Goal: Transaction & Acquisition: Purchase product/service

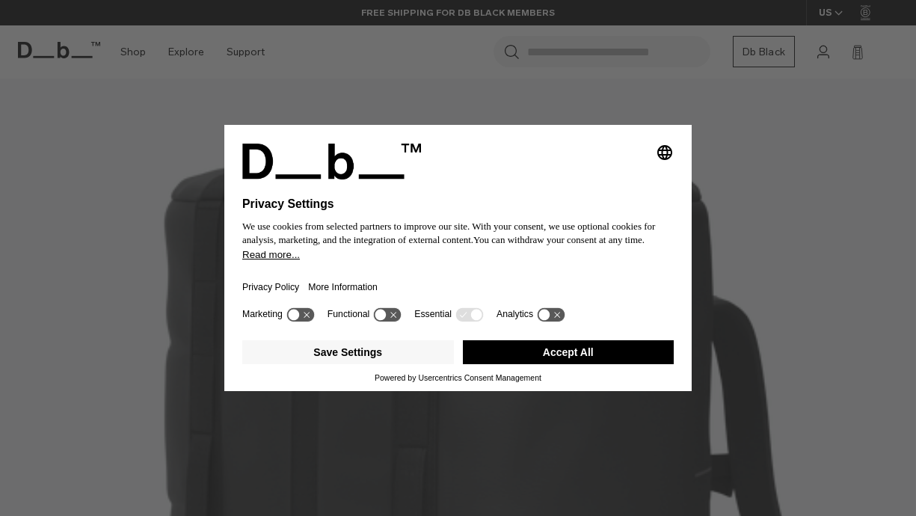
click at [391, 322] on icon at bounding box center [388, 314] width 28 height 14
click at [415, 364] on button "Save Settings" at bounding box center [348, 352] width 212 height 24
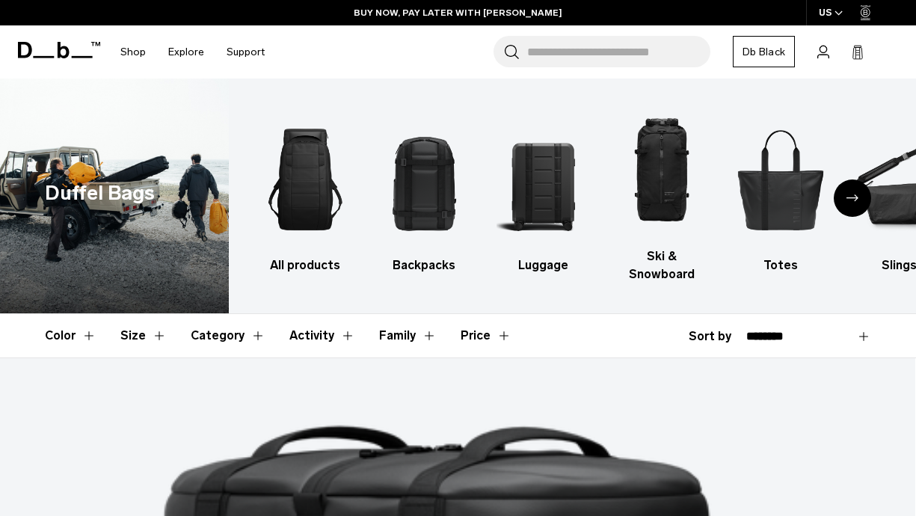
click at [144, 334] on button "Size" at bounding box center [143, 335] width 46 height 43
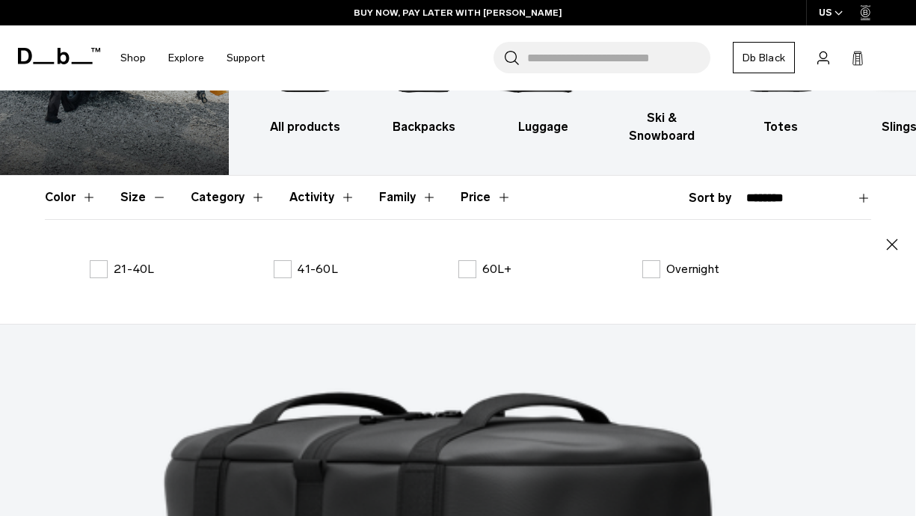
scroll to position [141, 0]
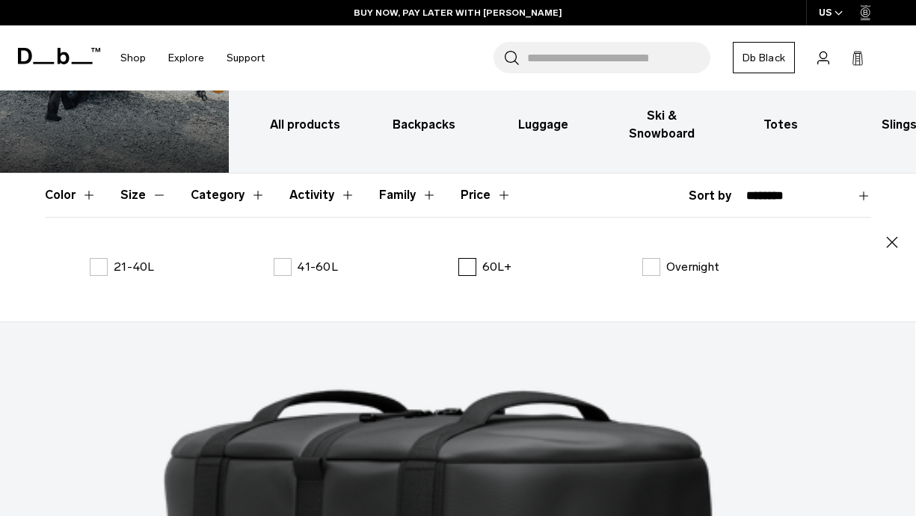
click at [467, 264] on label "60L+" at bounding box center [485, 267] width 54 height 18
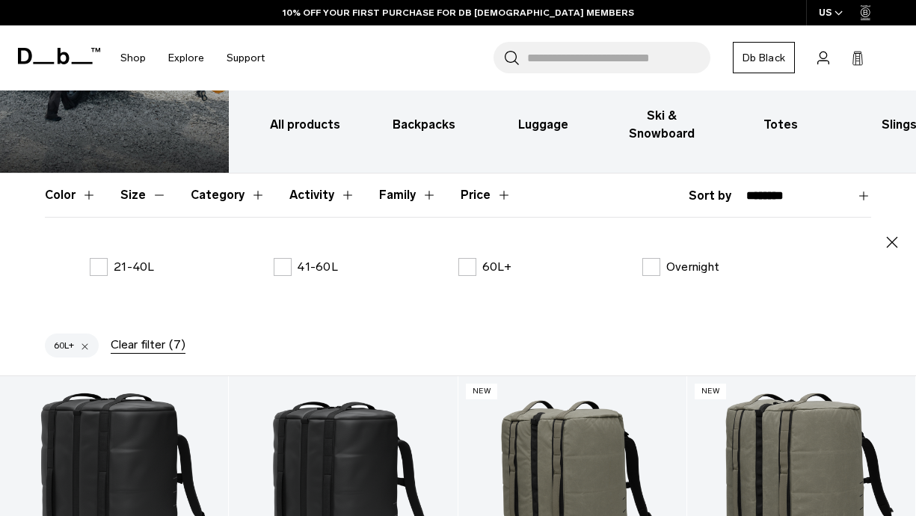
click at [888, 237] on icon "button" at bounding box center [892, 242] width 18 height 18
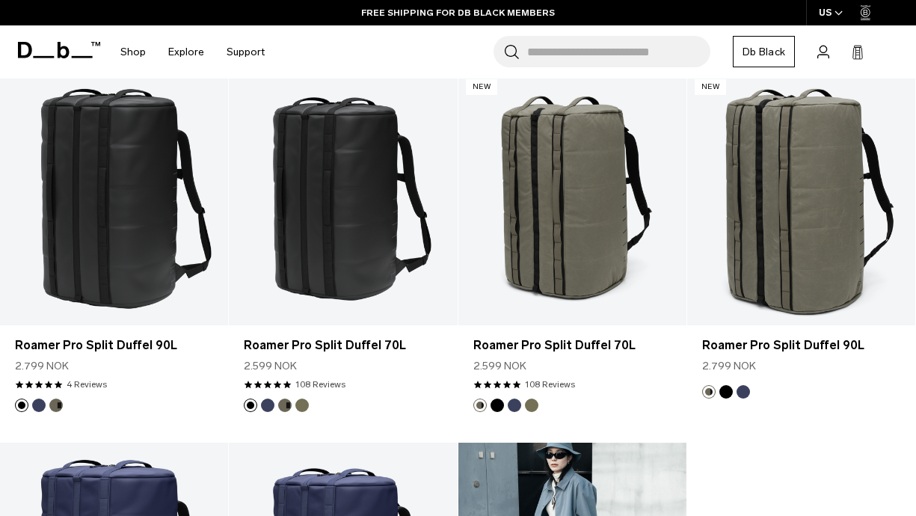
scroll to position [319, 0]
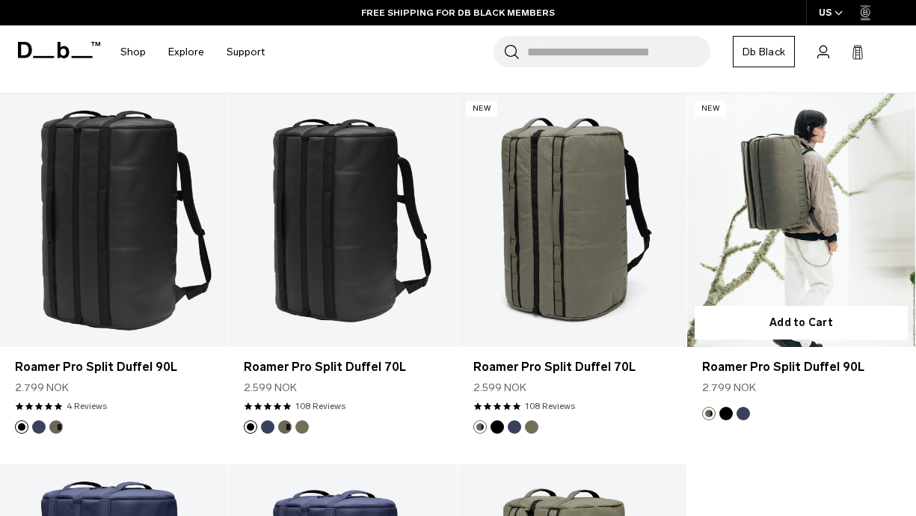
click at [746, 414] on button "Blue Hour" at bounding box center [743, 413] width 13 height 13
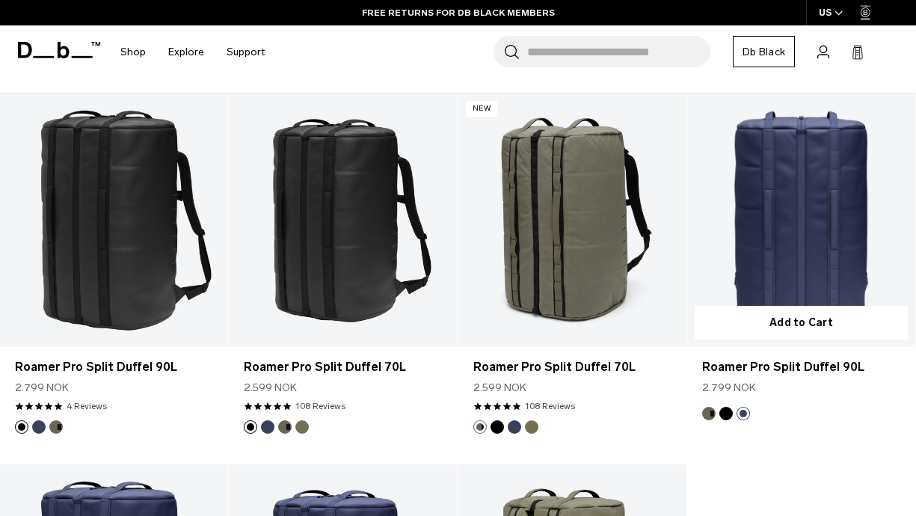
click at [710, 414] on button "Forest Green" at bounding box center [708, 413] width 13 height 13
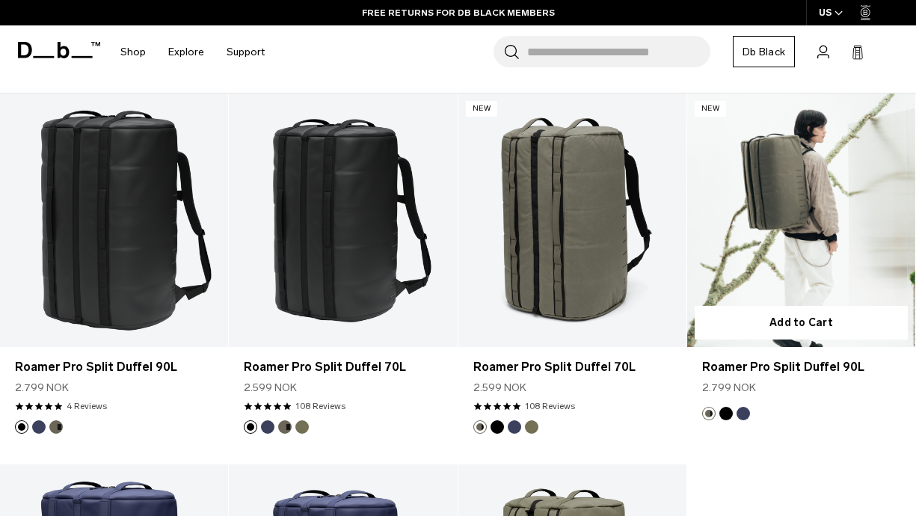
click at [794, 216] on link "Roamer Pro Split Duffel 90L Forest Green" at bounding box center [801, 220] width 228 height 254
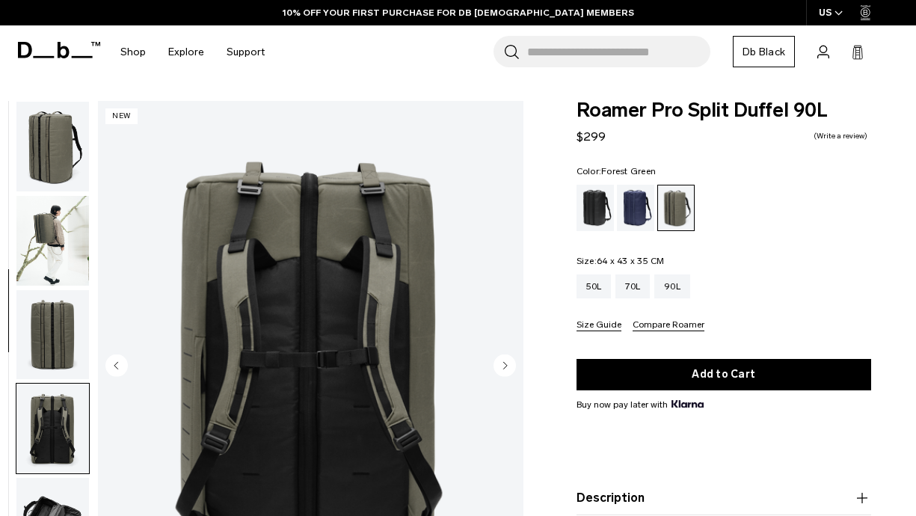
scroll to position [282, 0]
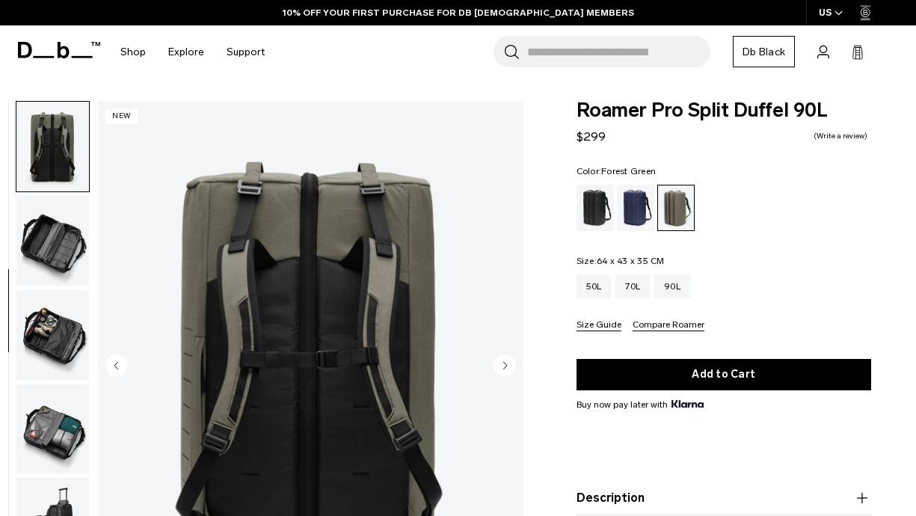
click at [40, 249] on img "button" at bounding box center [52, 241] width 73 height 90
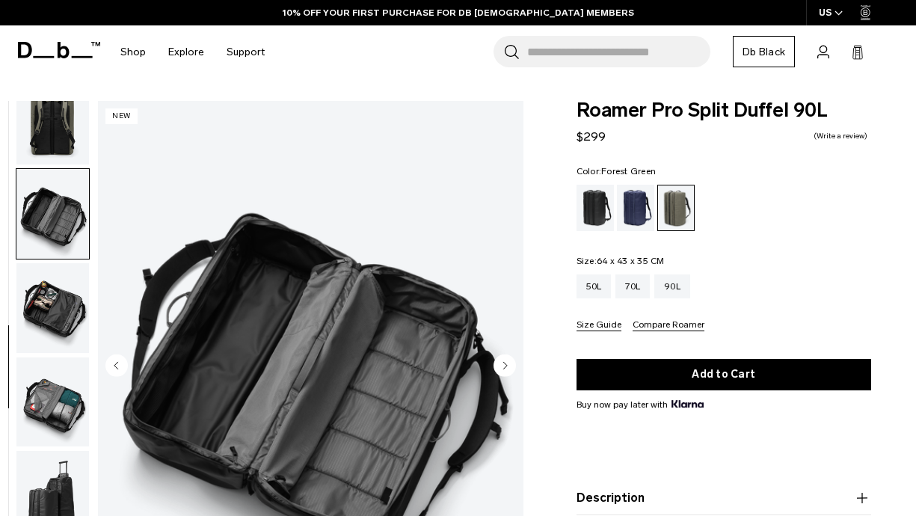
scroll to position [312, 0]
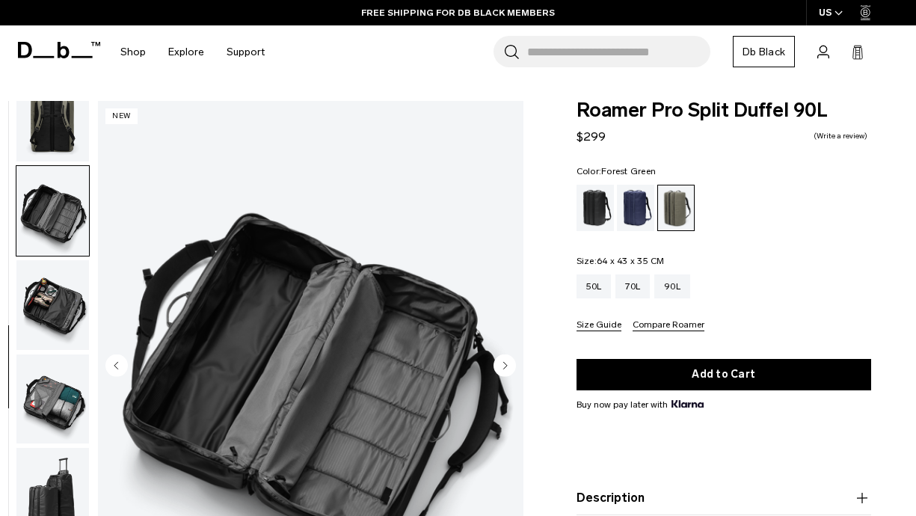
click at [40, 273] on img "button" at bounding box center [52, 305] width 73 height 90
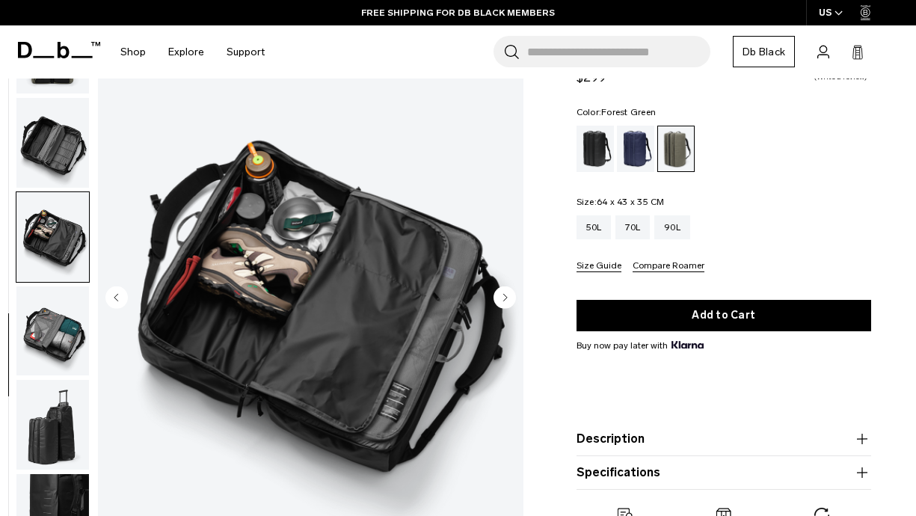
scroll to position [77, 0]
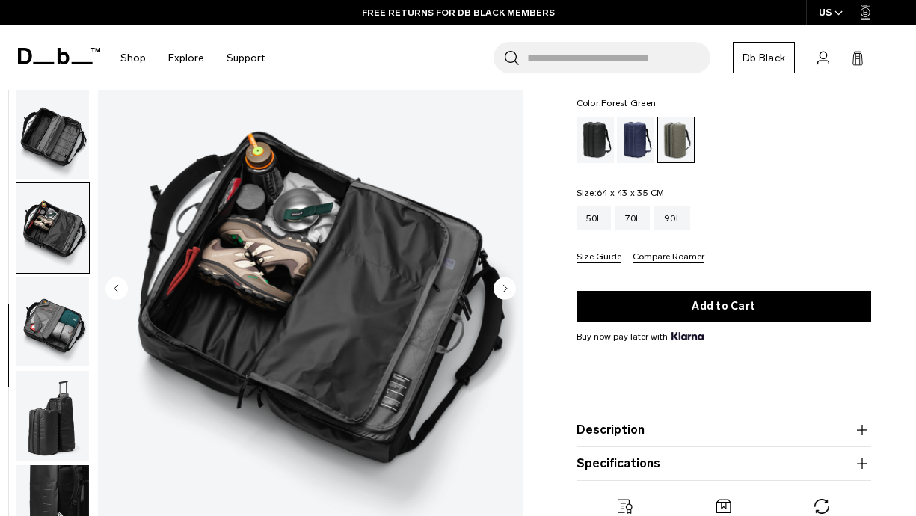
click at [43, 407] on img "button" at bounding box center [52, 416] width 73 height 90
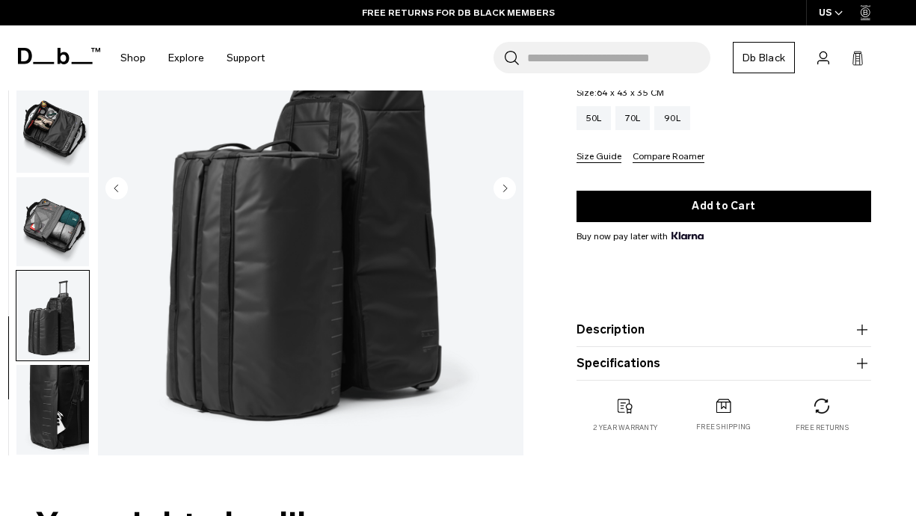
scroll to position [185, 0]
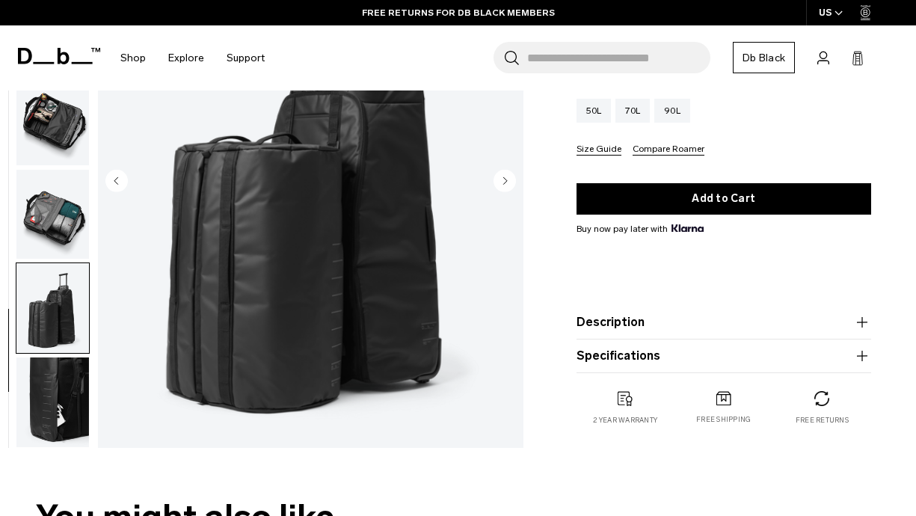
click at [43, 407] on img "button" at bounding box center [52, 402] width 73 height 90
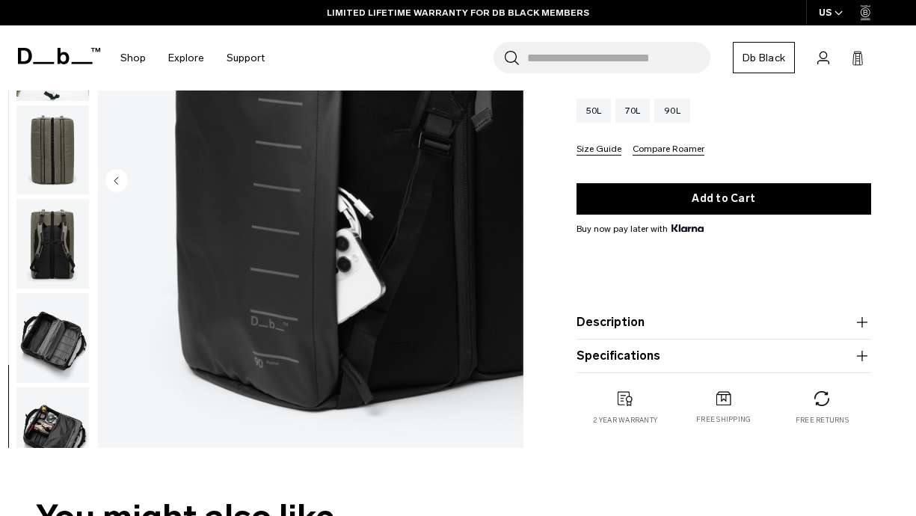
scroll to position [0, 0]
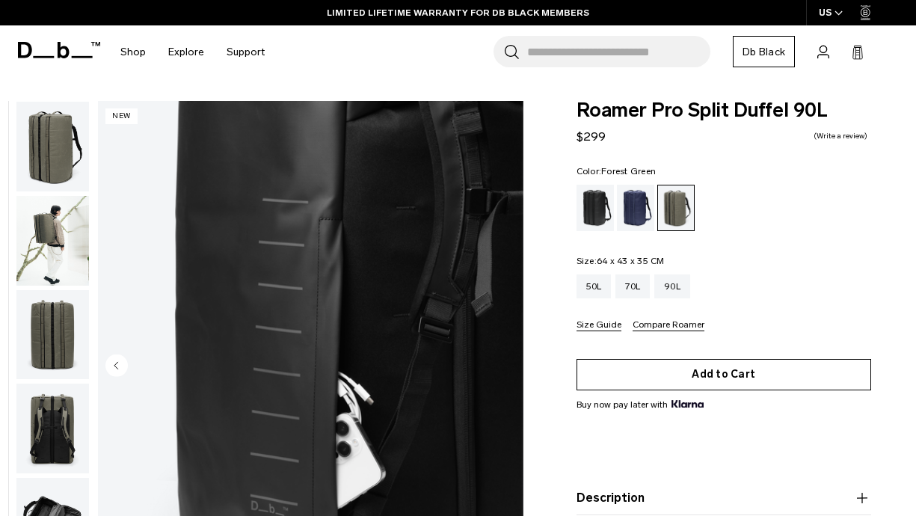
click at [641, 384] on button "Add to Cart" at bounding box center [724, 374] width 295 height 31
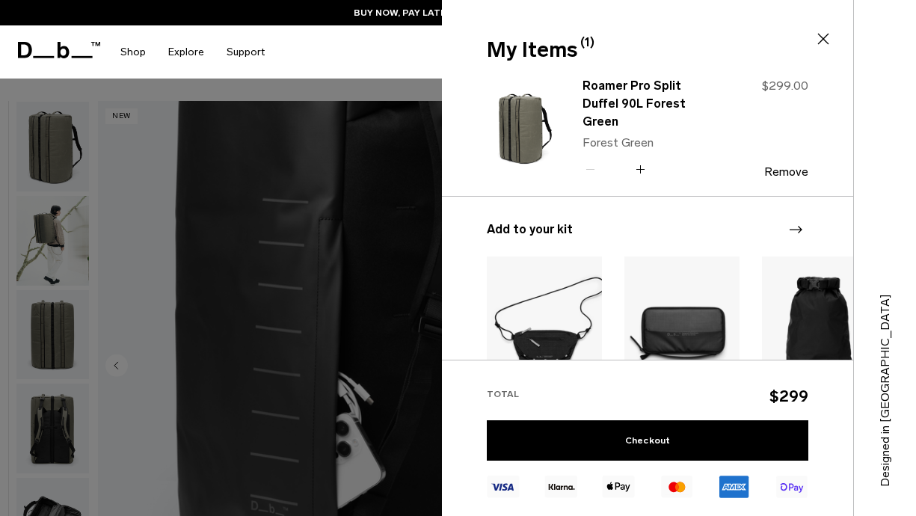
click at [142, 209] on div at bounding box center [458, 258] width 916 height 516
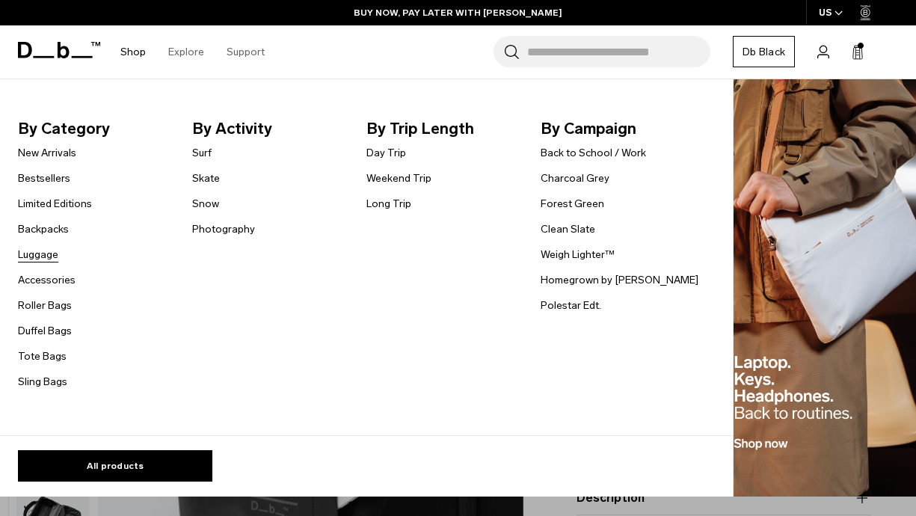
click at [39, 262] on link "Luggage" at bounding box center [38, 255] width 40 height 16
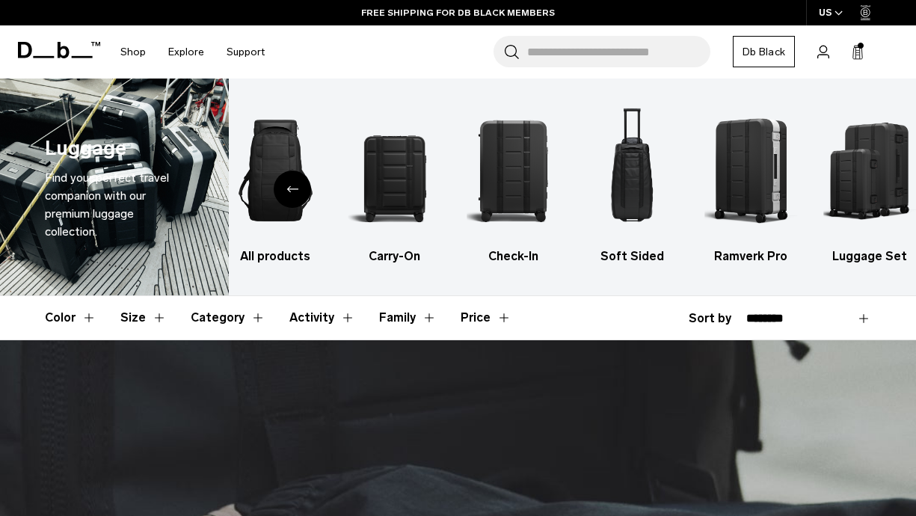
click at [156, 322] on button "Size" at bounding box center [143, 317] width 46 height 43
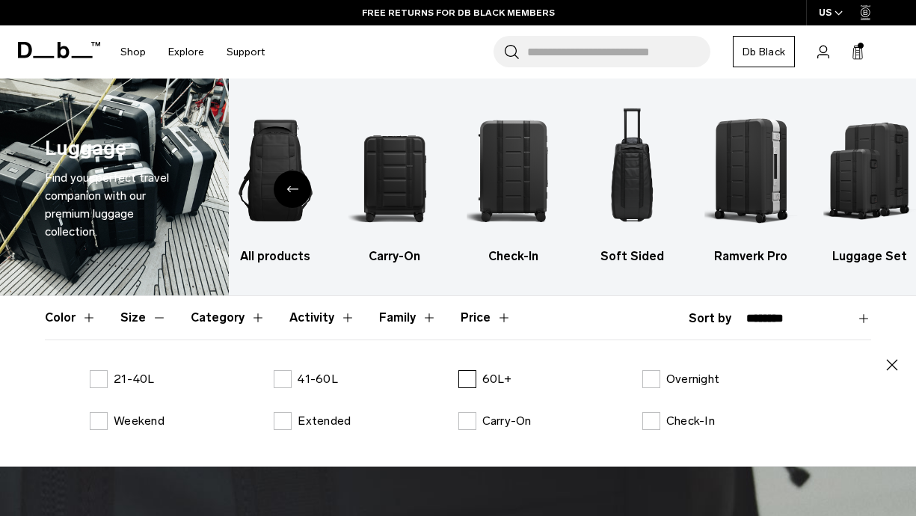
click at [467, 378] on label "60L+" at bounding box center [485, 379] width 54 height 18
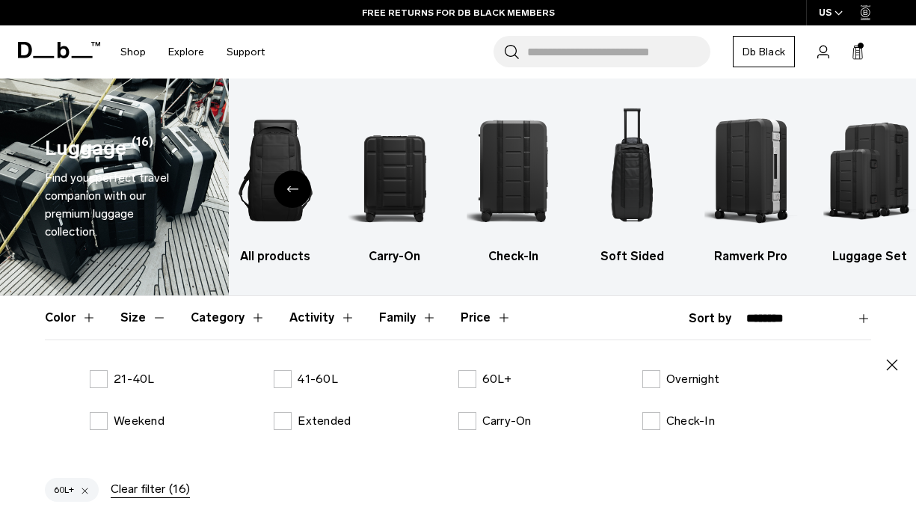
click at [891, 367] on icon "button" at bounding box center [892, 365] width 18 height 18
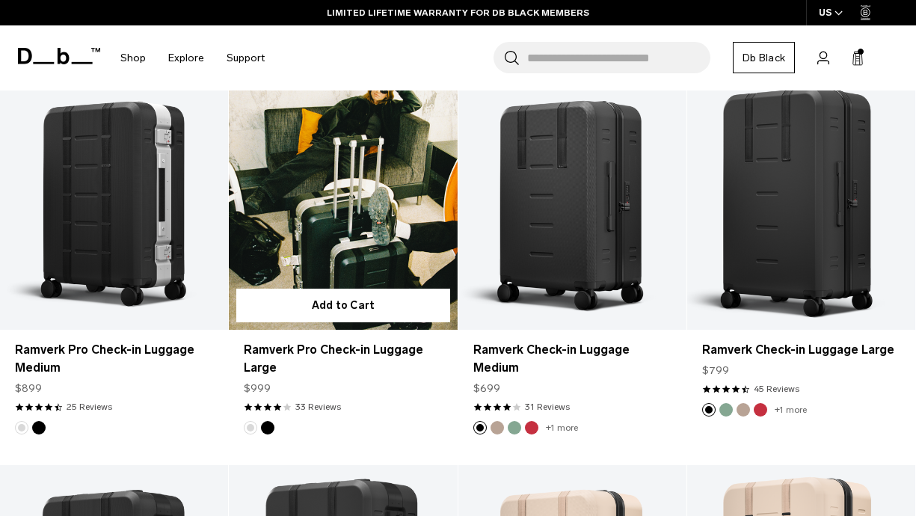
scroll to position [342, 0]
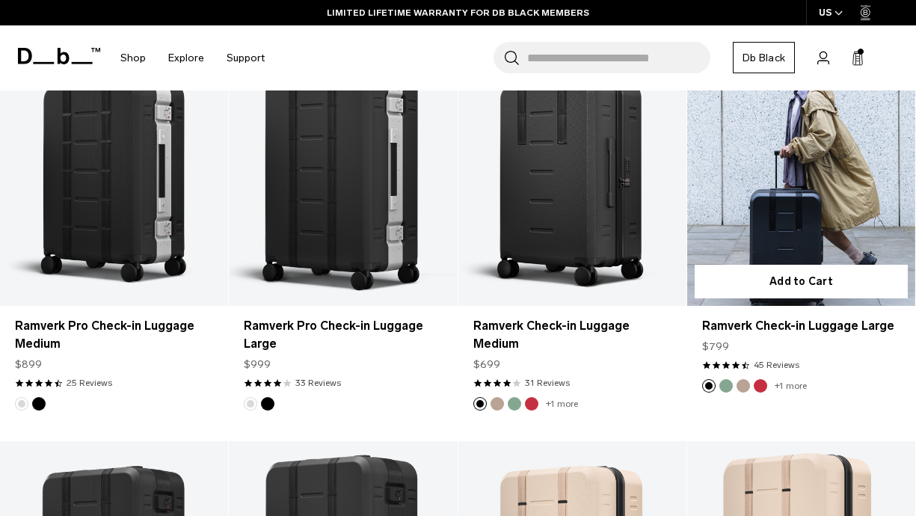
click at [728, 385] on button "Green Ray" at bounding box center [725, 385] width 13 height 13
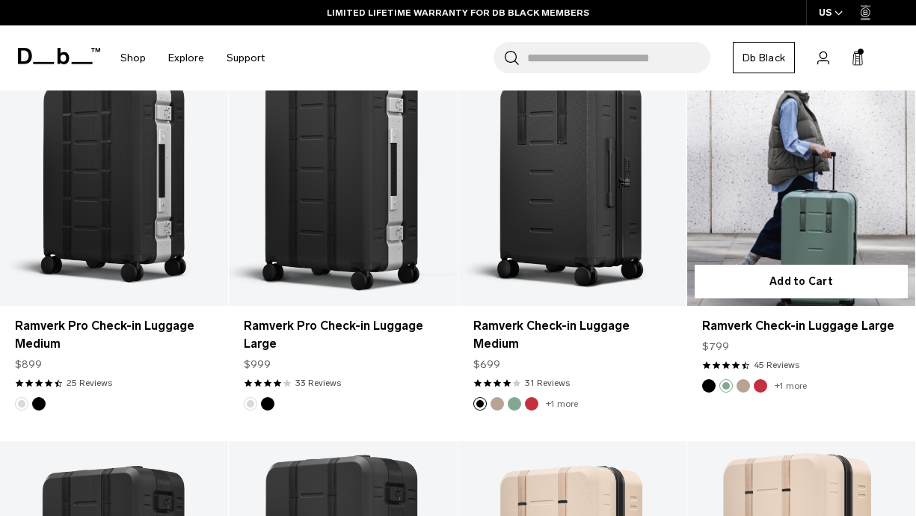
click at [746, 386] on button "Fogbow Beige" at bounding box center [743, 385] width 13 height 13
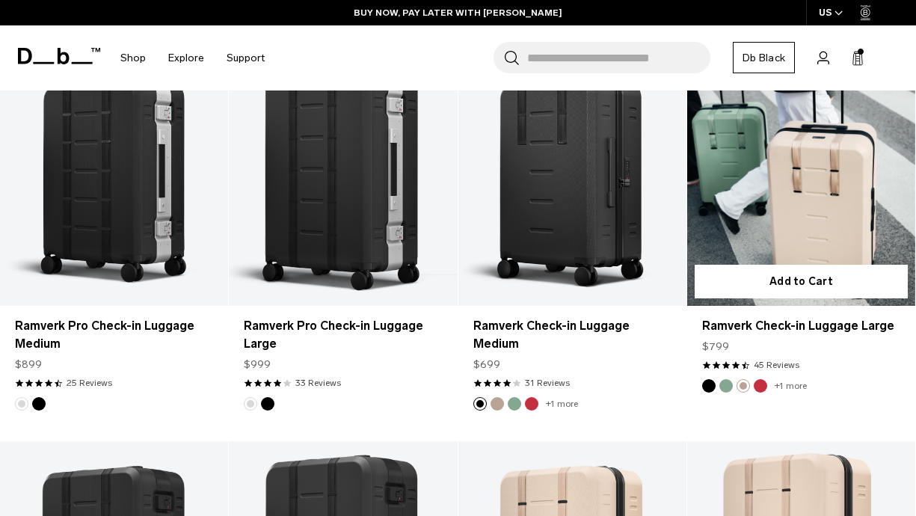
click at [764, 387] on button "Sprite Lightning Red" at bounding box center [760, 385] width 13 height 13
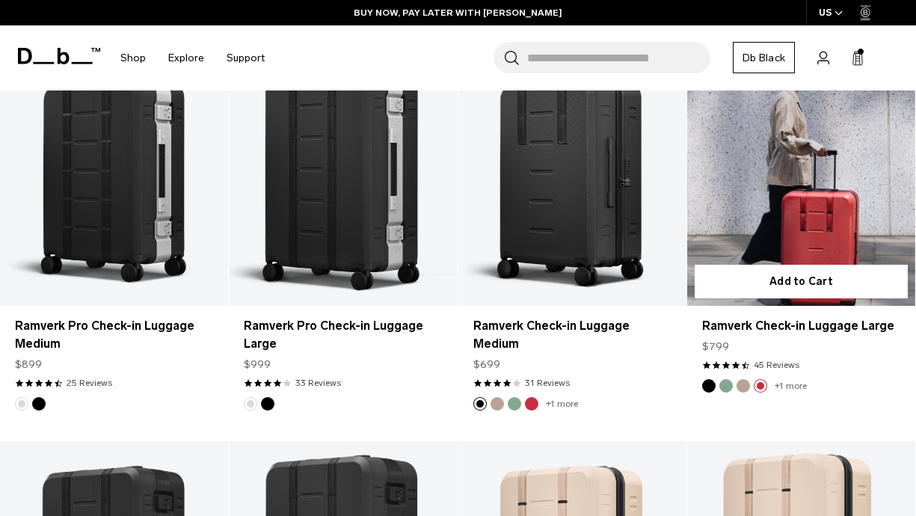
click at [724, 387] on button "Green Ray" at bounding box center [725, 385] width 13 height 13
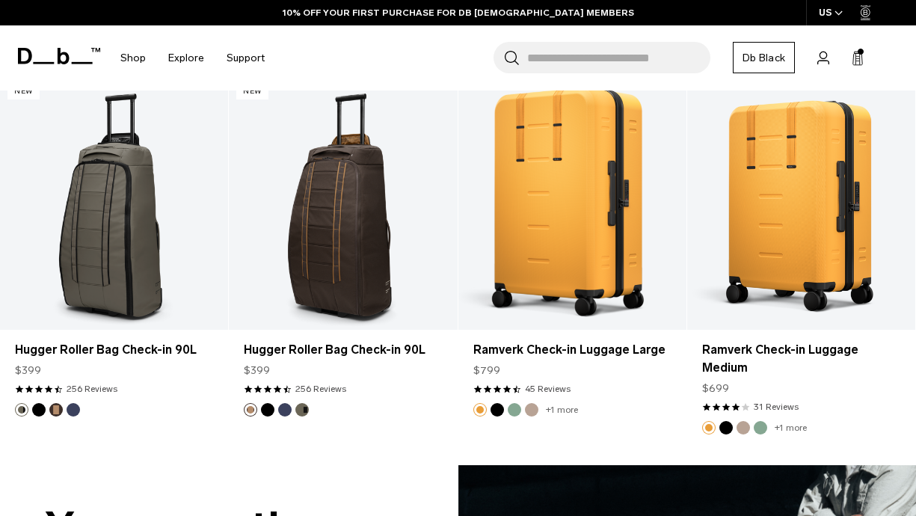
scroll to position [1487, 0]
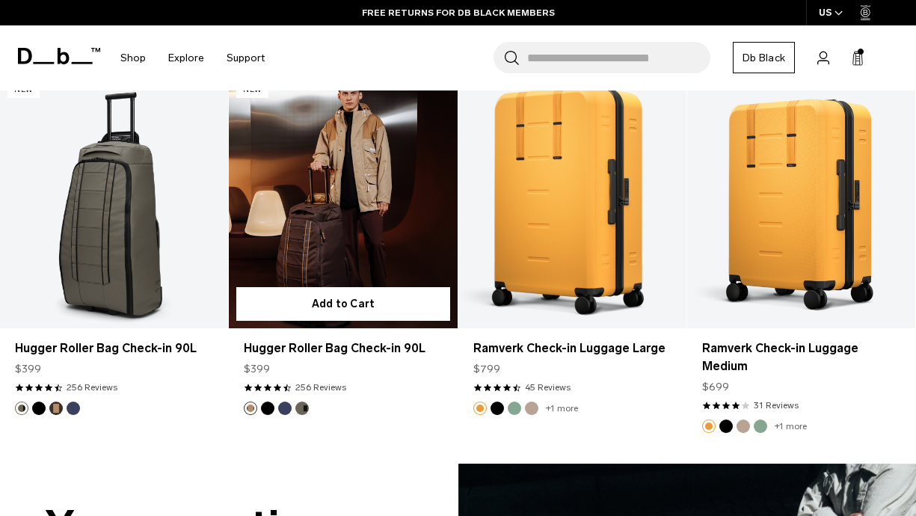
click at [285, 412] on button "Blue Hour" at bounding box center [284, 408] width 13 height 13
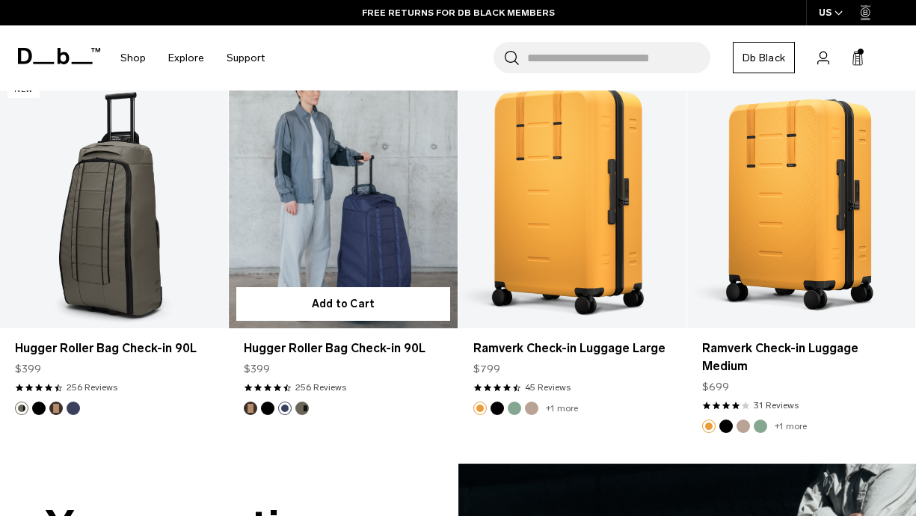
click at [296, 406] on button "Forest Green" at bounding box center [301, 408] width 13 height 13
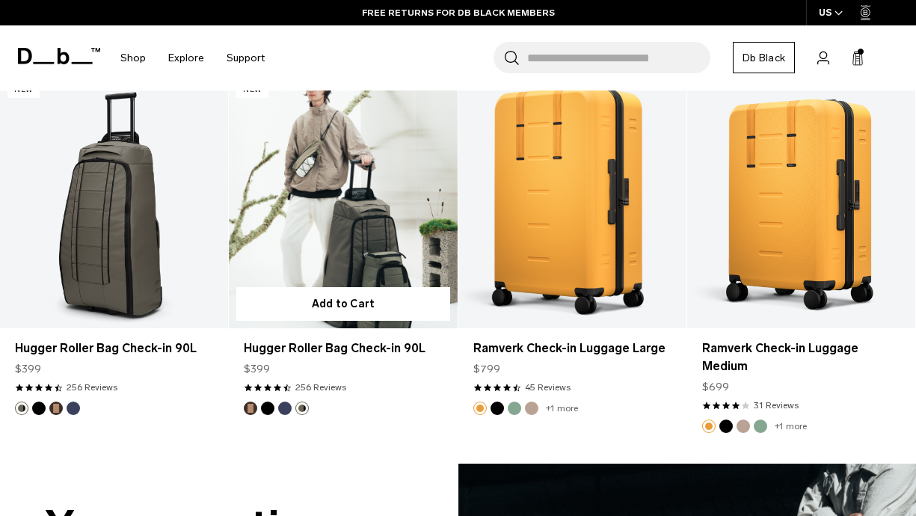
click at [262, 407] on button "Black Out" at bounding box center [267, 408] width 13 height 13
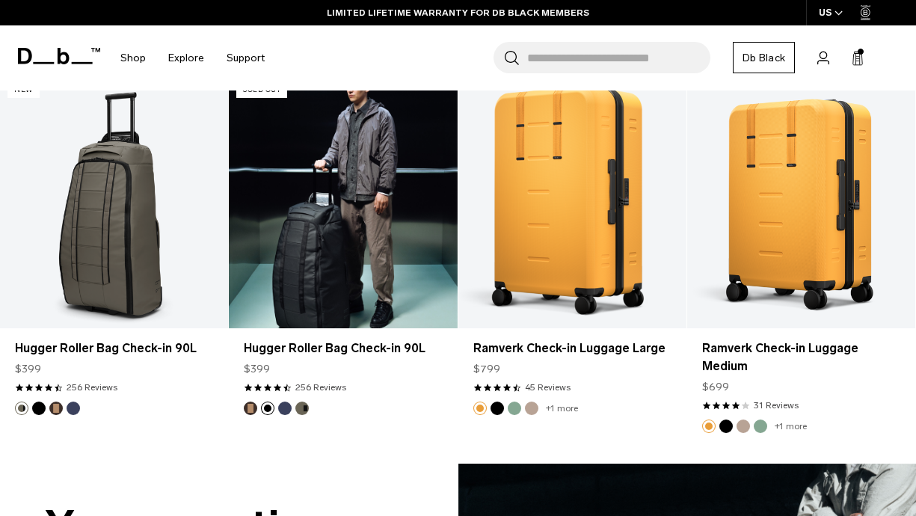
click at [248, 408] on button "Espresso" at bounding box center [250, 408] width 13 height 13
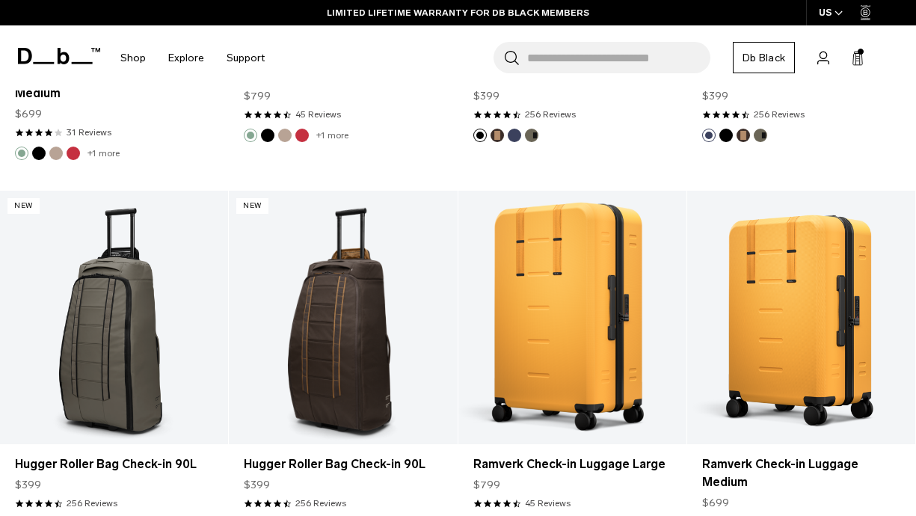
scroll to position [1383, 0]
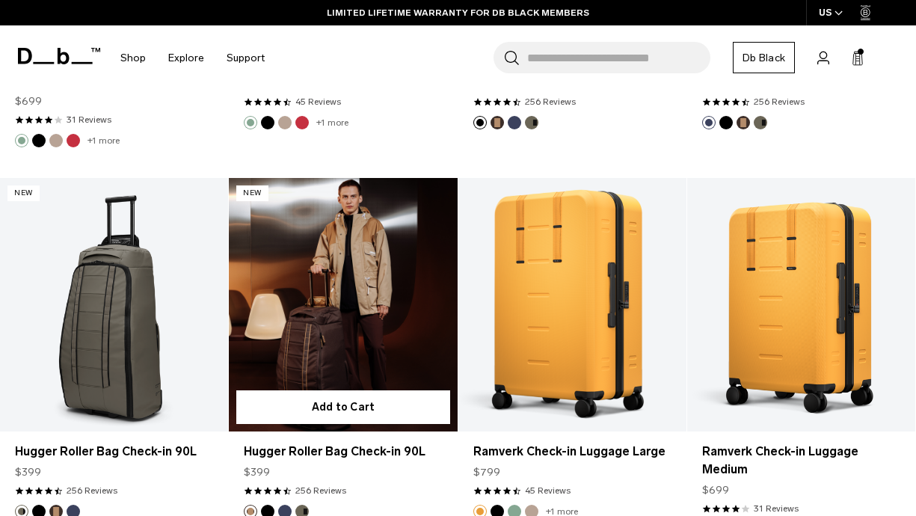
click at [351, 354] on link "Hugger Roller Bag Check-in 90L Espresso" at bounding box center [343, 305] width 228 height 254
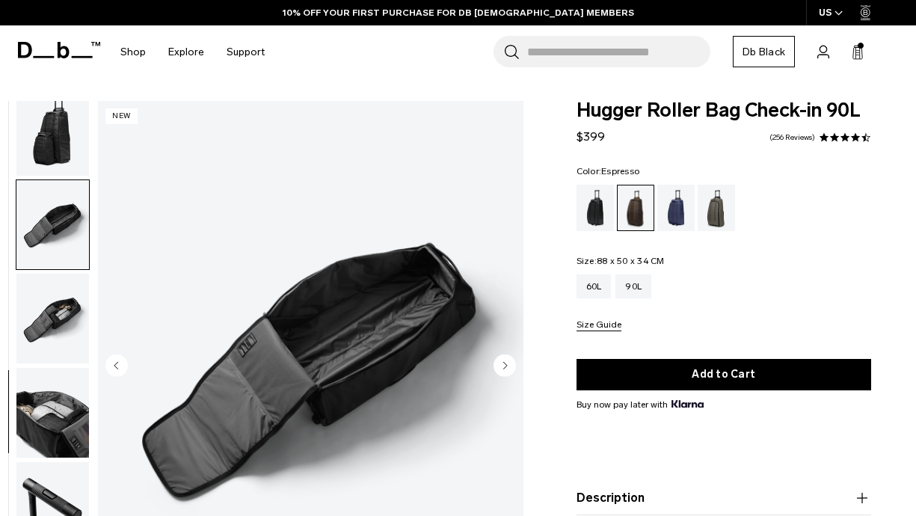
scroll to position [500, 0]
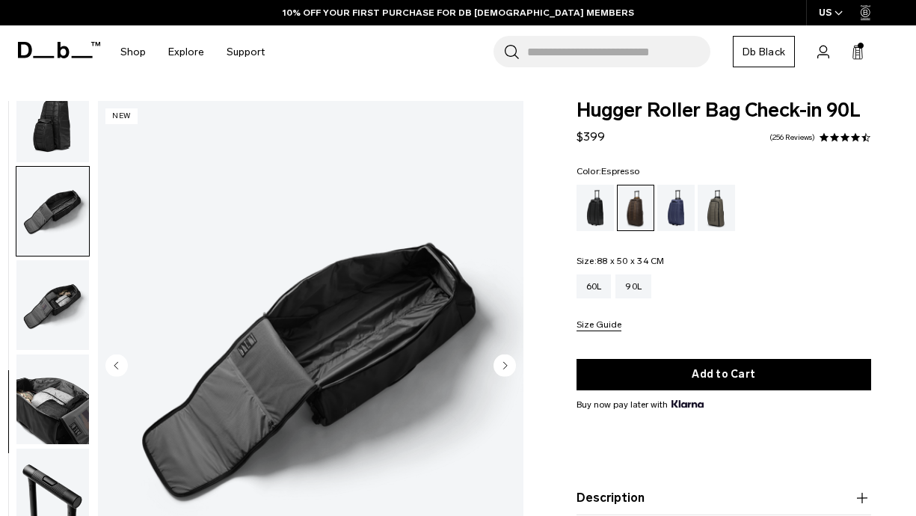
click at [56, 384] on img "button" at bounding box center [52, 399] width 73 height 90
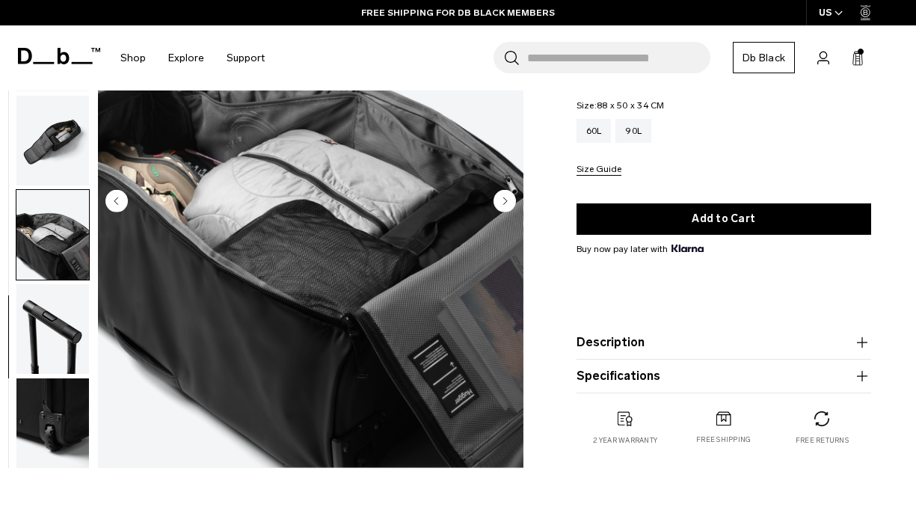
scroll to position [173, 0]
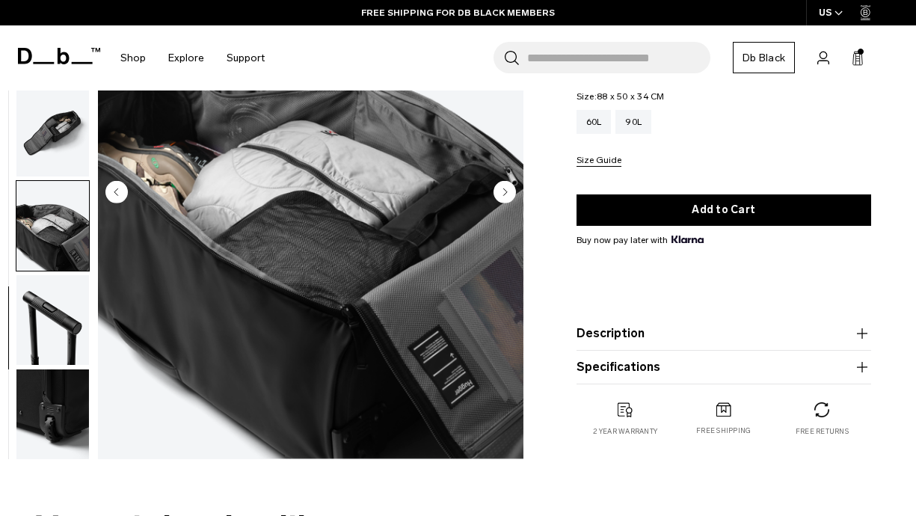
click at [56, 384] on img "button" at bounding box center [52, 414] width 73 height 90
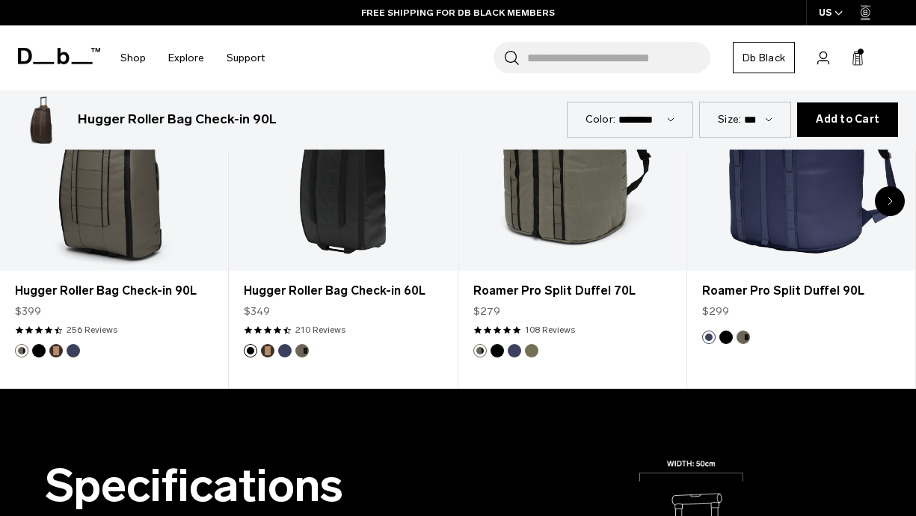
scroll to position [0, 0]
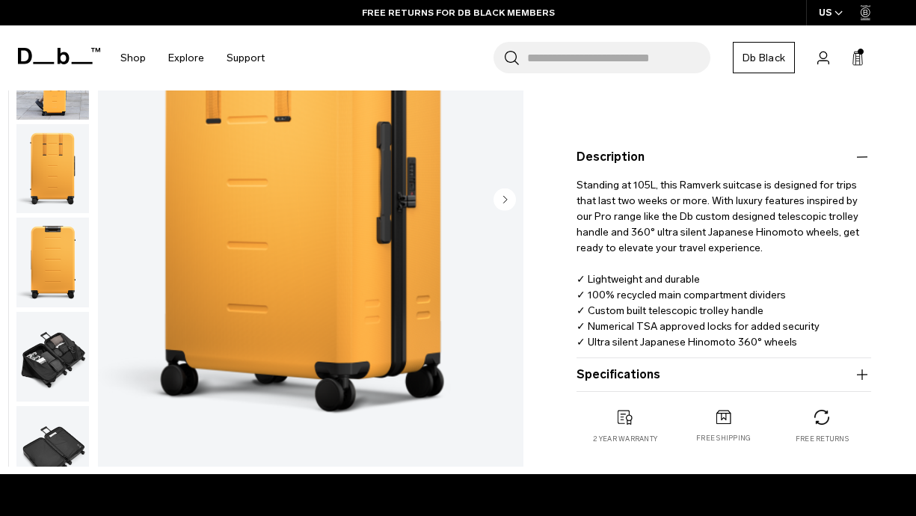
scroll to position [452, 0]
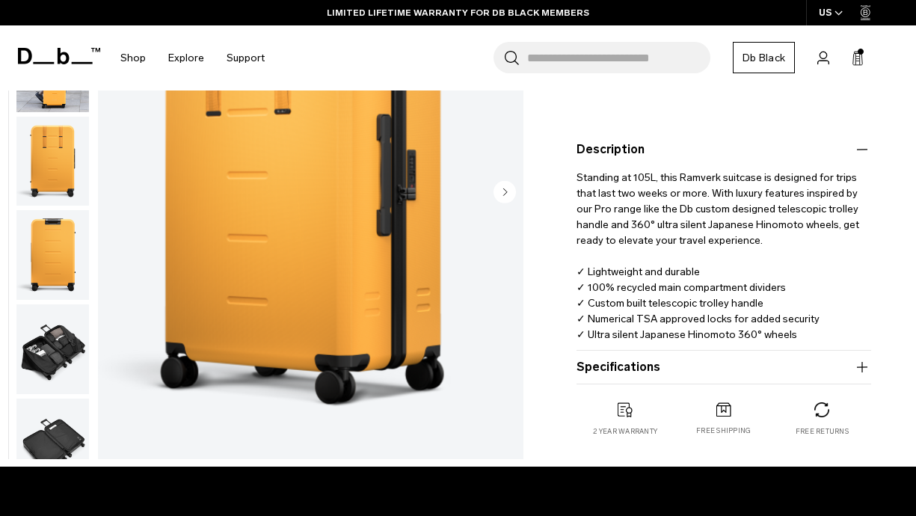
click at [71, 375] on img "button" at bounding box center [52, 349] width 73 height 90
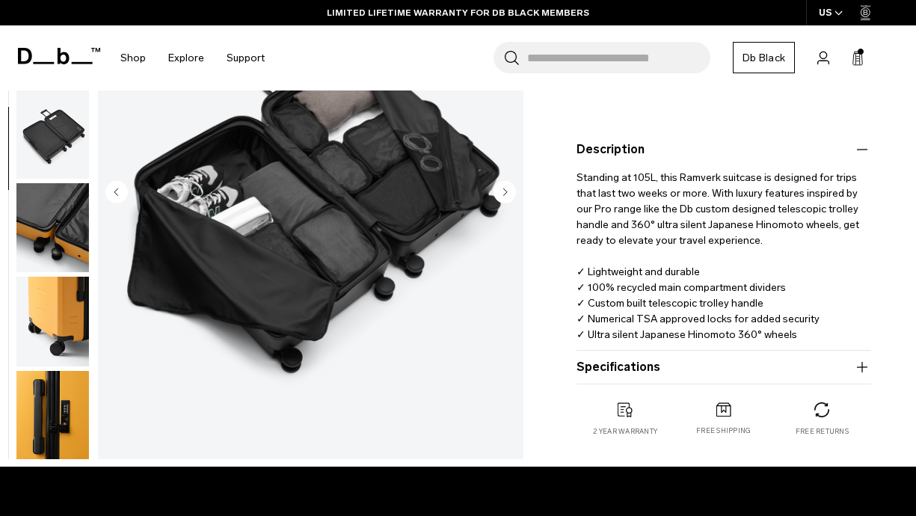
scroll to position [299, 0]
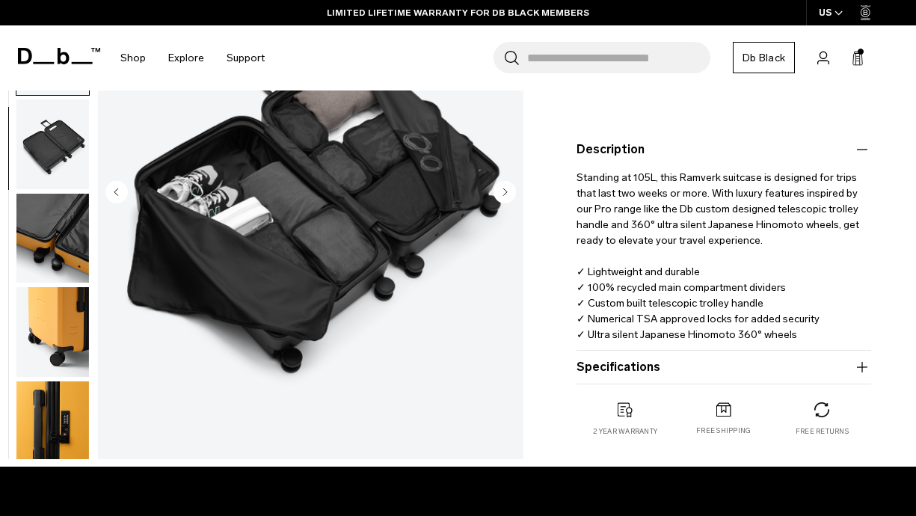
click at [55, 322] on img "button" at bounding box center [52, 332] width 73 height 90
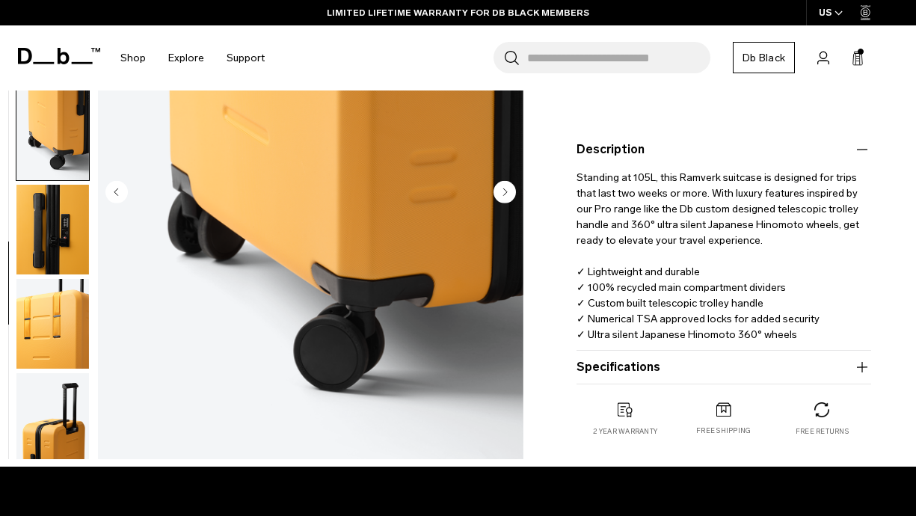
scroll to position [500, 0]
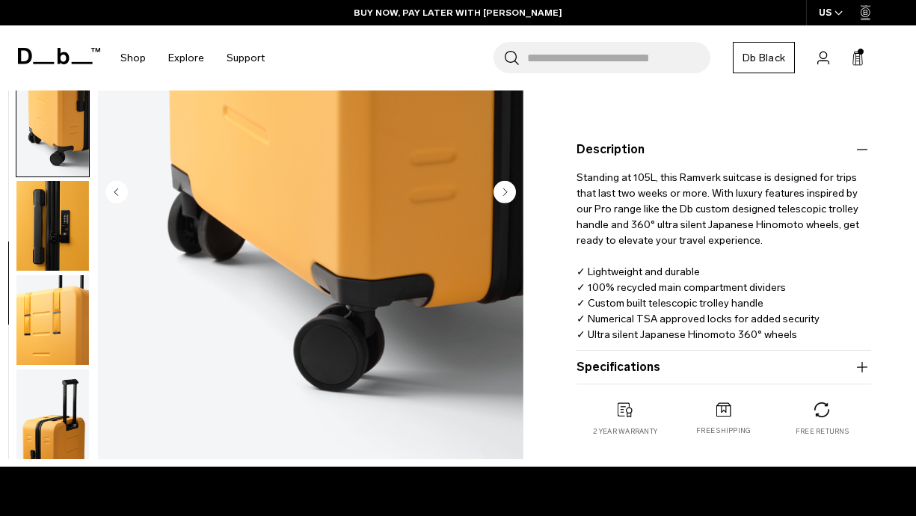
click at [50, 352] on img "button" at bounding box center [52, 320] width 73 height 90
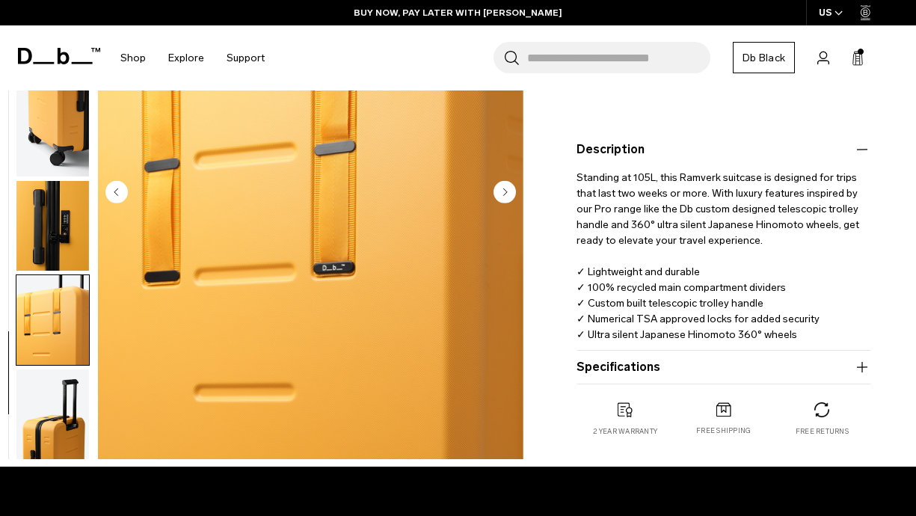
click at [49, 372] on img "button" at bounding box center [52, 414] width 73 height 90
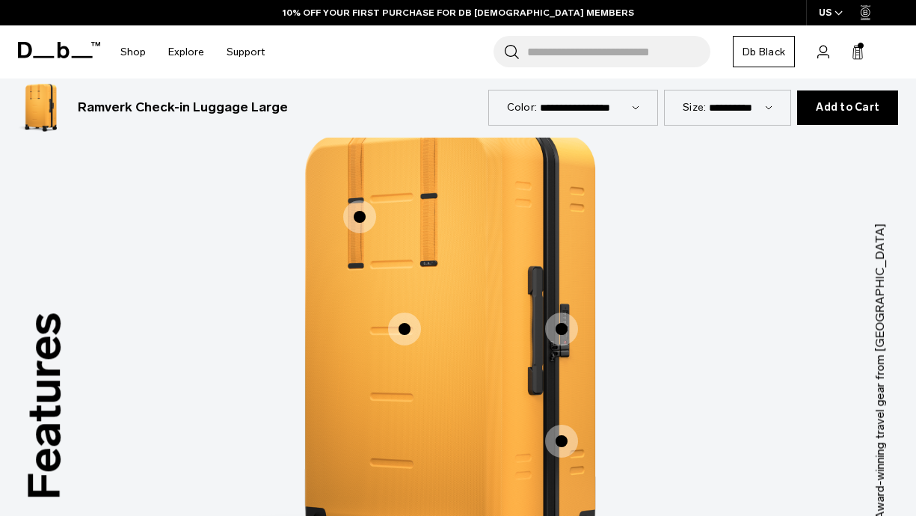
scroll to position [1416, 0]
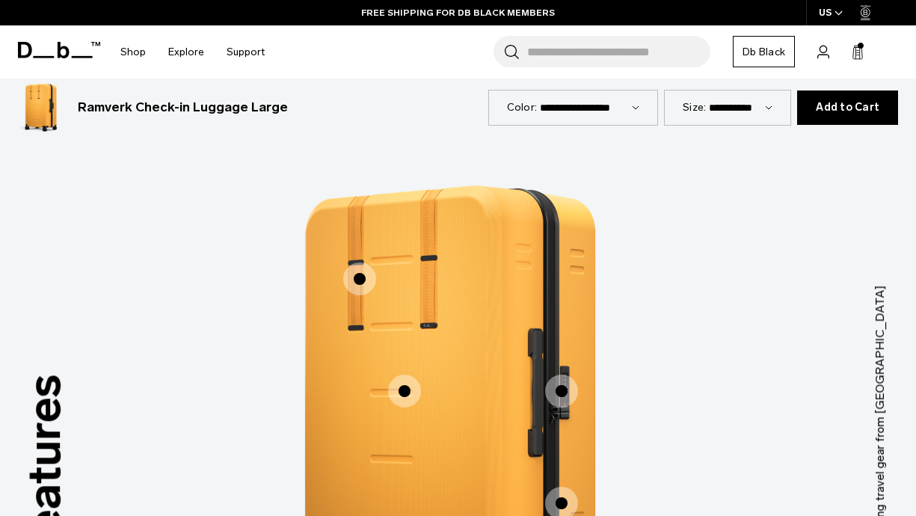
click at [390, 375] on span "1 / 3" at bounding box center [404, 391] width 33 height 33
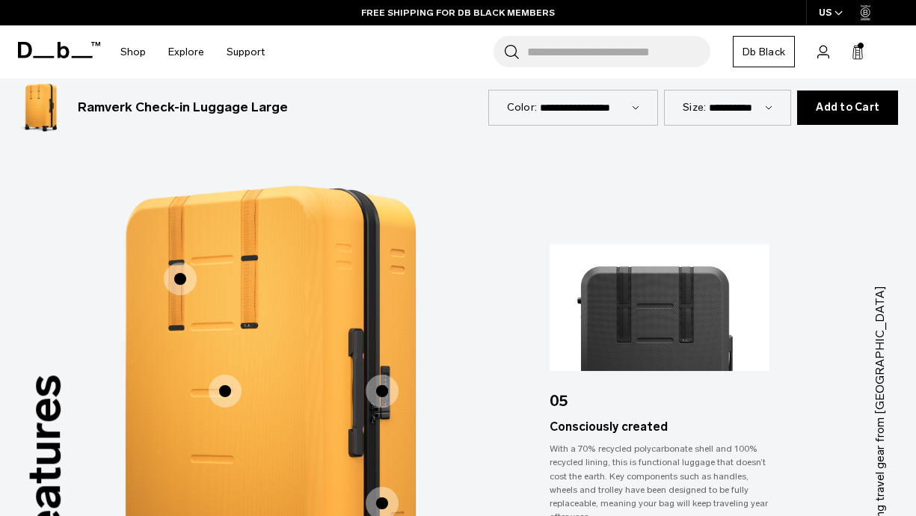
click at [374, 375] on span "1 / 3" at bounding box center [382, 391] width 33 height 33
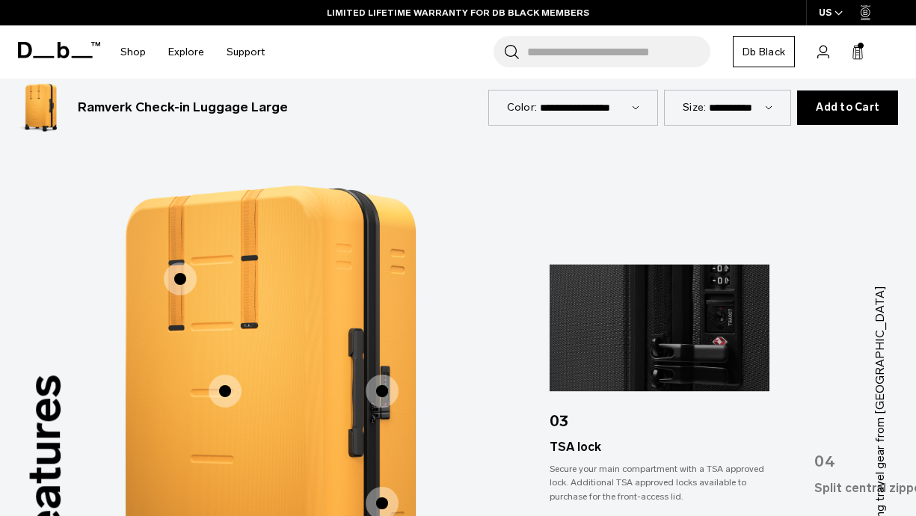
click at [381, 487] on span "1 / 3" at bounding box center [382, 503] width 33 height 33
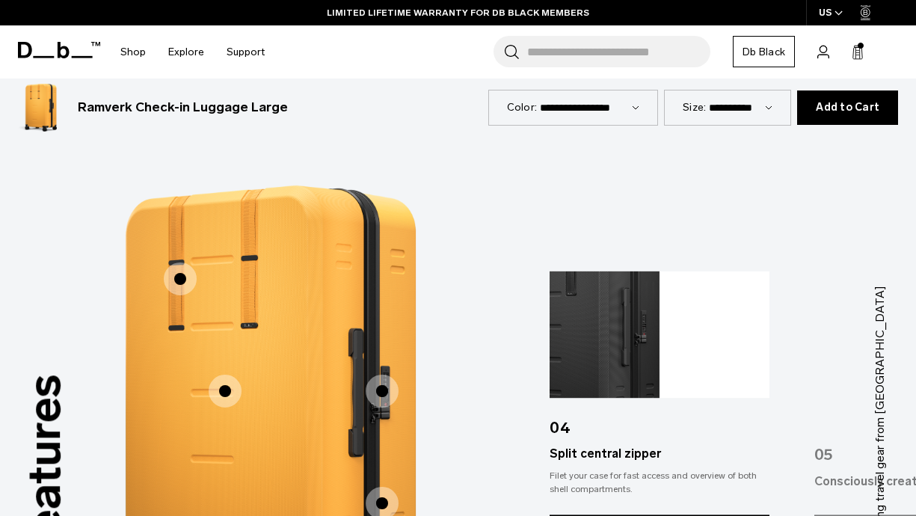
click at [176, 262] on span "1 / 3" at bounding box center [180, 278] width 33 height 33
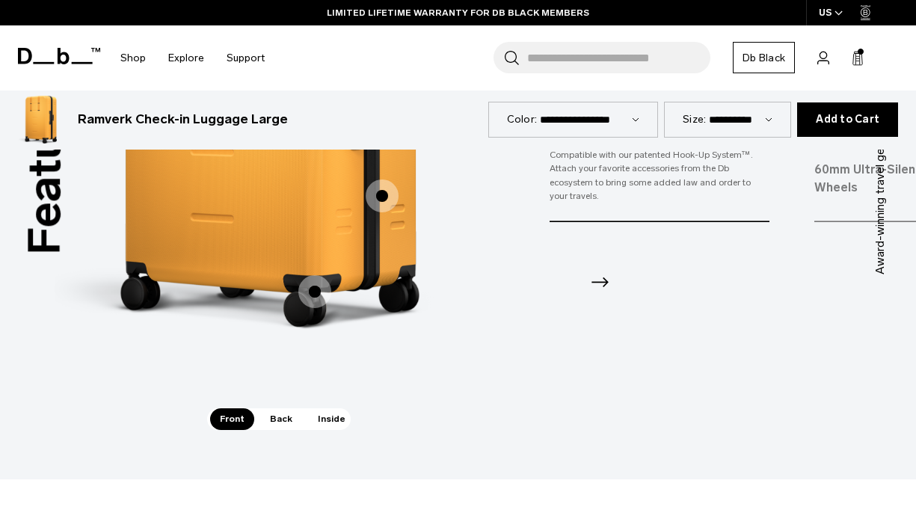
scroll to position [1747, 0]
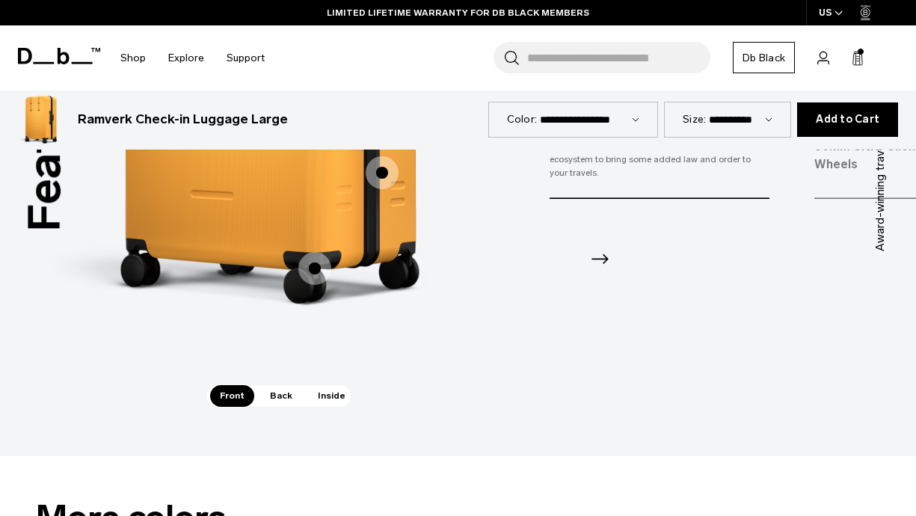
click at [274, 385] on span "Back" at bounding box center [281, 395] width 42 height 21
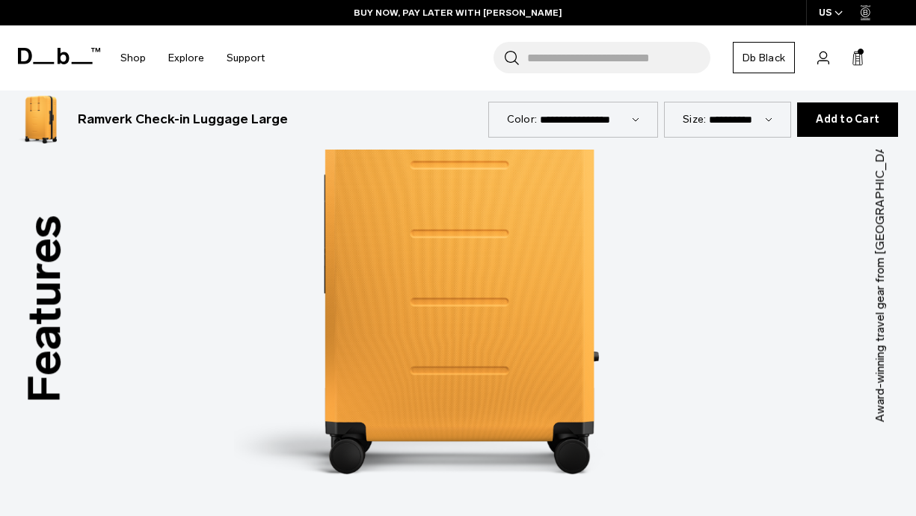
scroll to position [1764, 0]
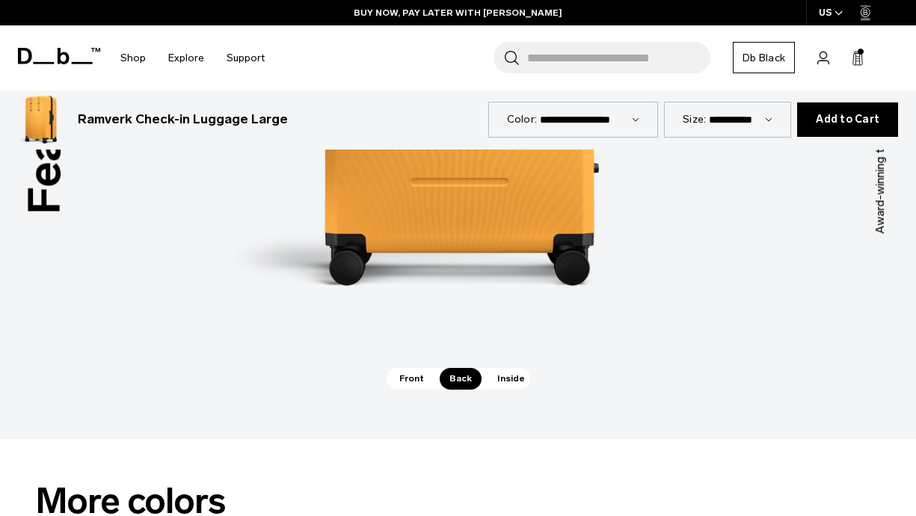
click at [502, 368] on span "Inside" at bounding box center [511, 378] width 47 height 21
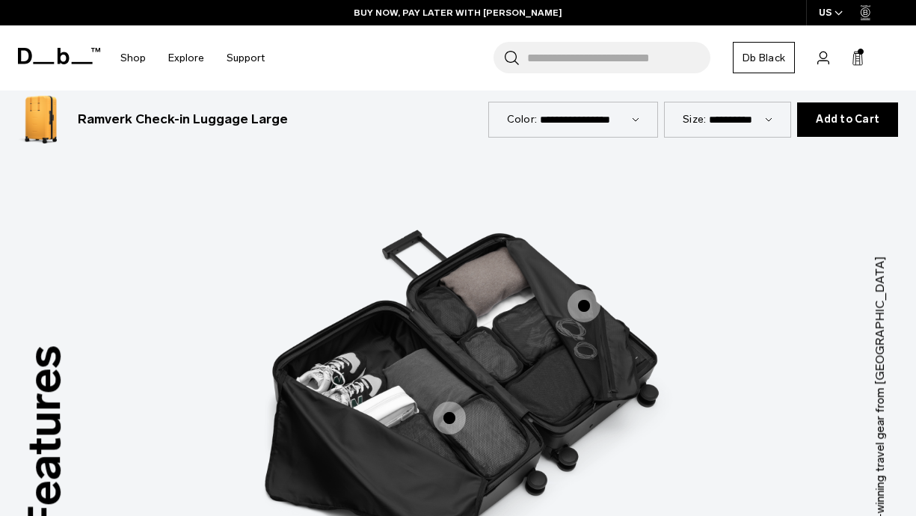
scroll to position [1448, 0]
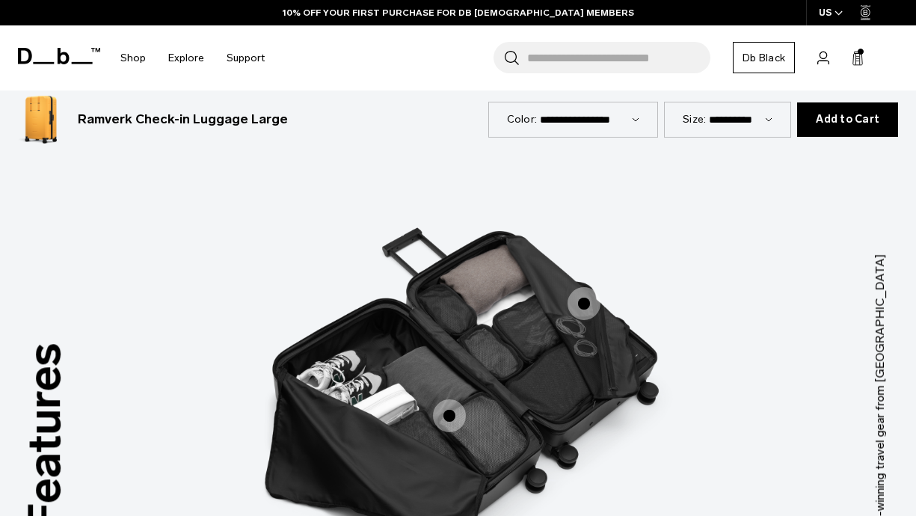
click at [448, 399] on span "3 / 3" at bounding box center [449, 415] width 33 height 33
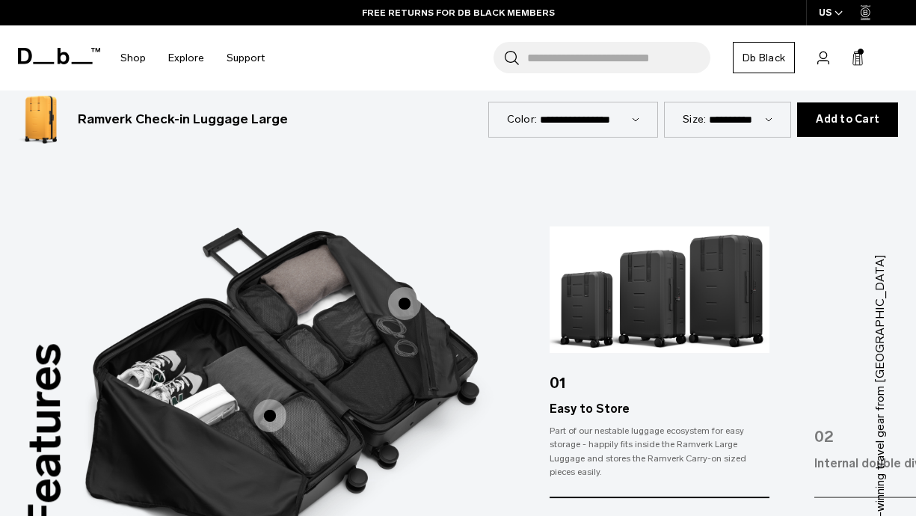
click at [408, 287] on span "3 / 3" at bounding box center [404, 303] width 33 height 33
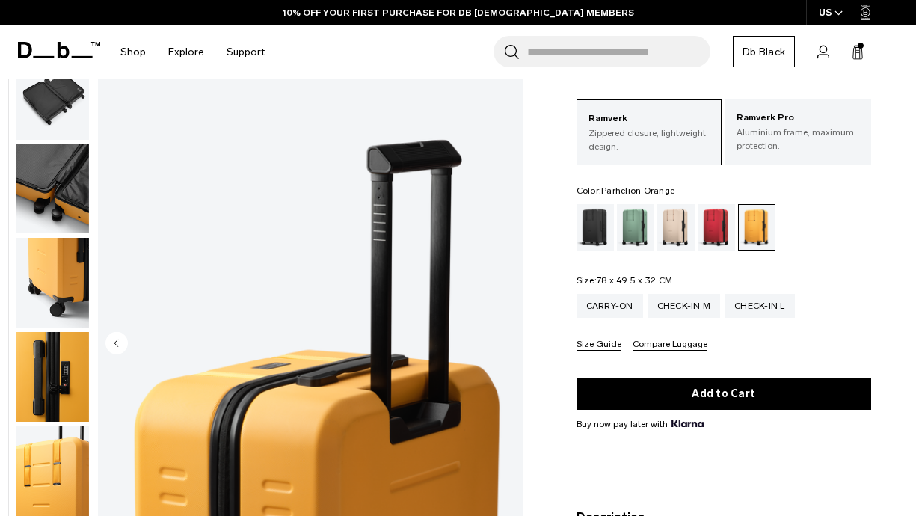
scroll to position [0, 0]
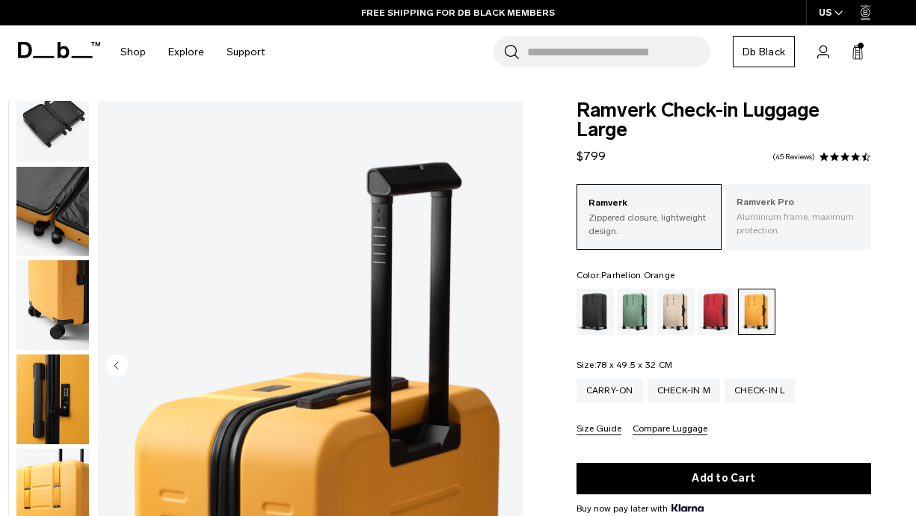
click at [804, 222] on p "Aluminium frame, maximum protection." at bounding box center [798, 223] width 123 height 27
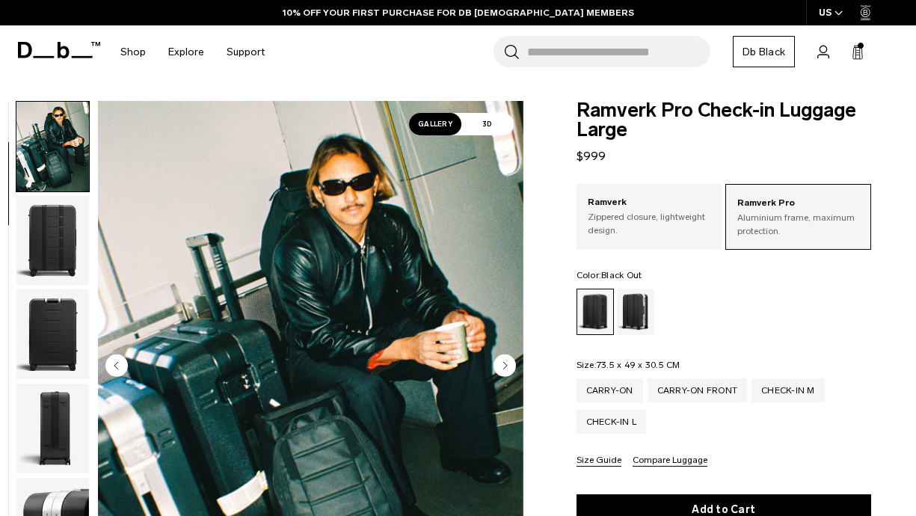
click at [52, 261] on img "button" at bounding box center [52, 241] width 73 height 90
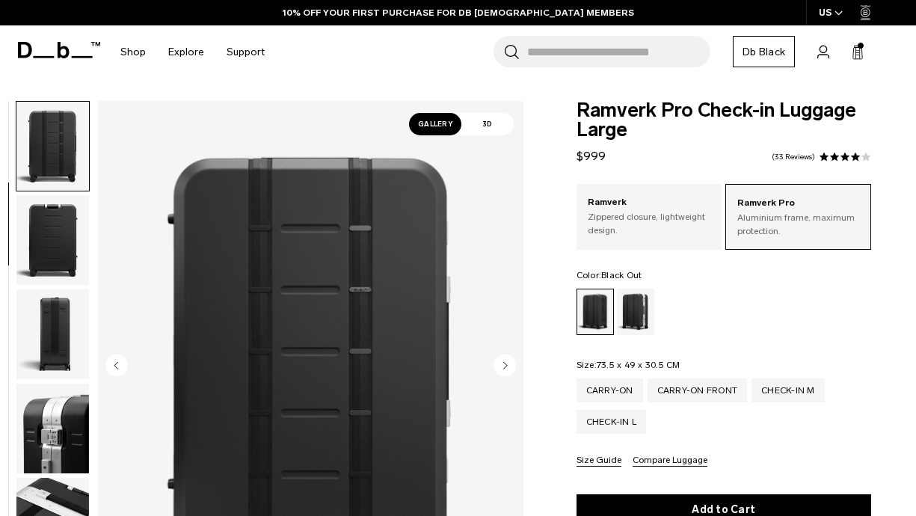
click at [52, 261] on img "button" at bounding box center [52, 240] width 73 height 90
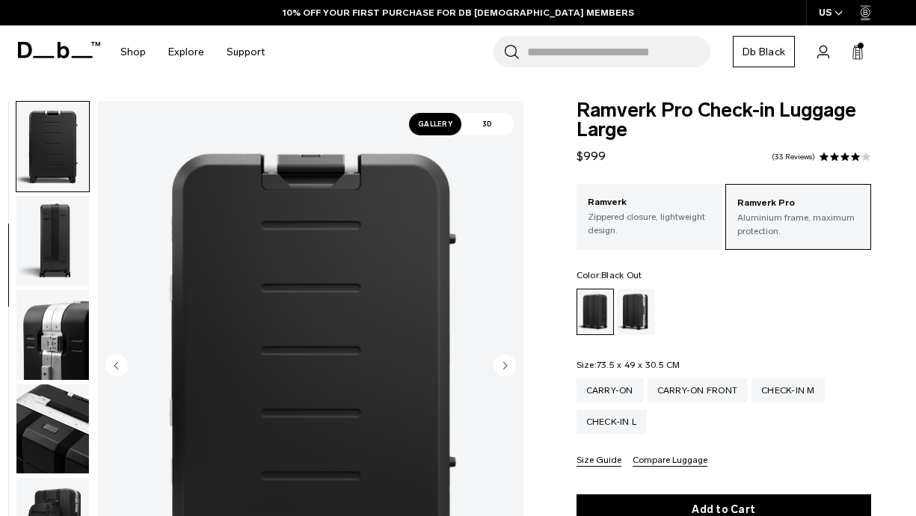
click at [52, 261] on img "button" at bounding box center [52, 241] width 73 height 90
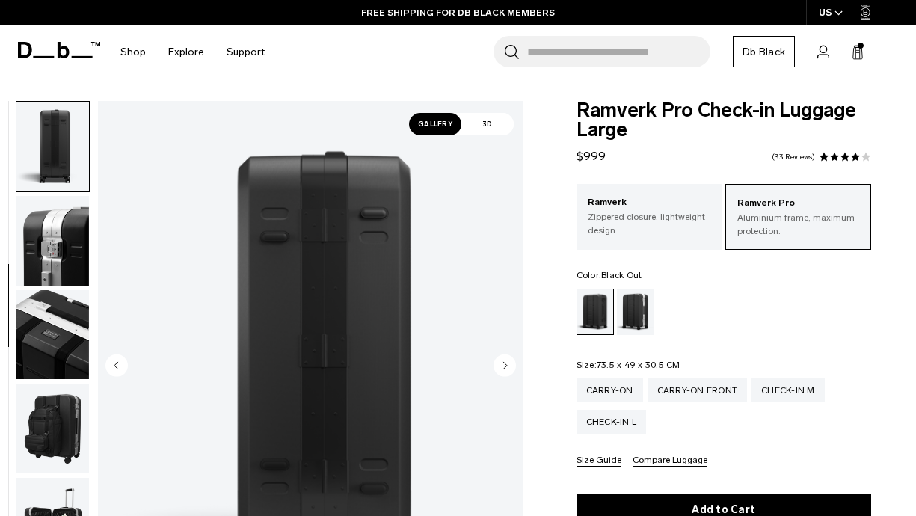
click at [52, 261] on img "button" at bounding box center [52, 241] width 73 height 90
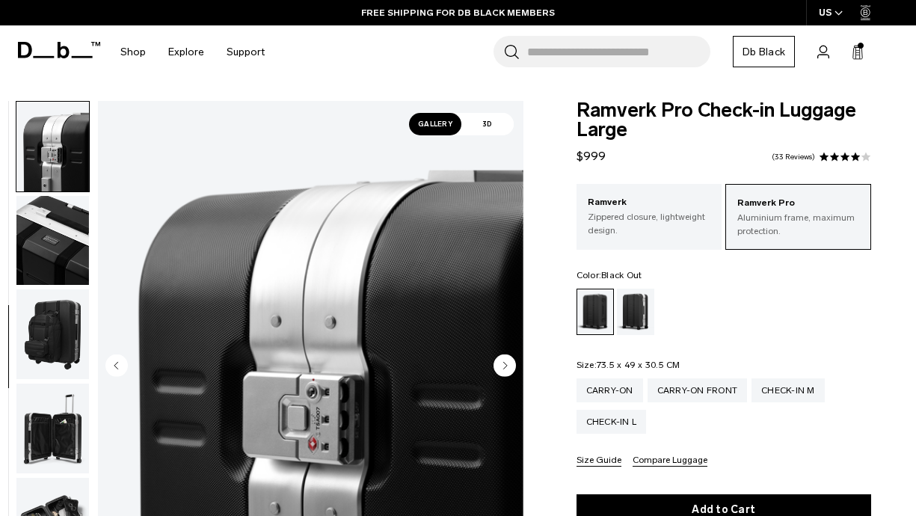
click at [52, 261] on img "button" at bounding box center [52, 241] width 73 height 90
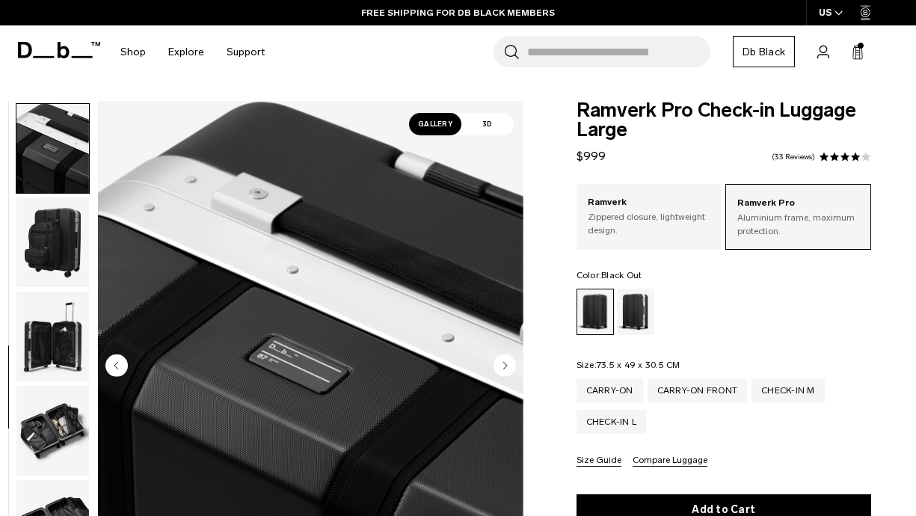
scroll to position [565, 0]
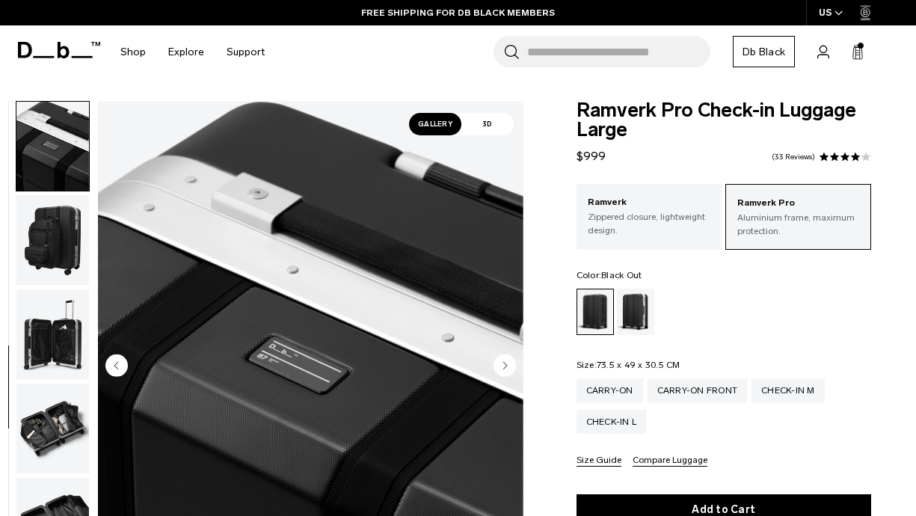
click at [52, 261] on img "button" at bounding box center [52, 240] width 73 height 90
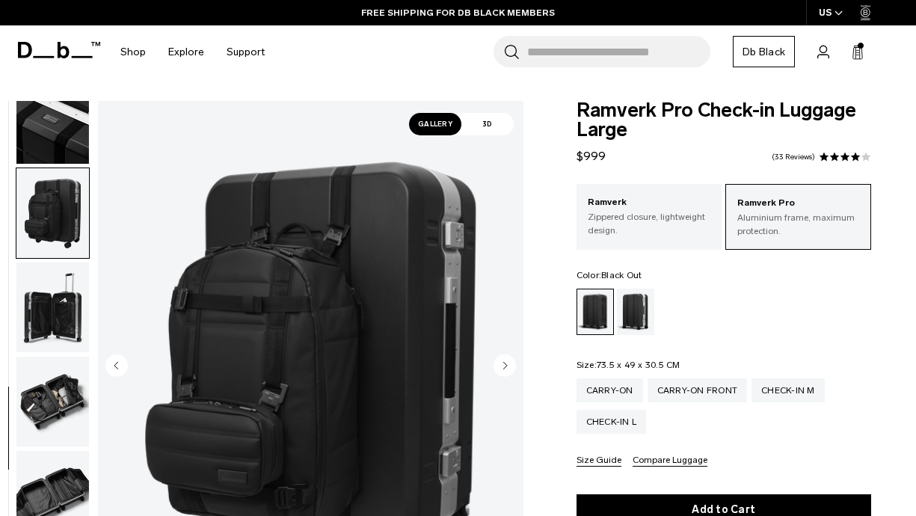
scroll to position [594, 0]
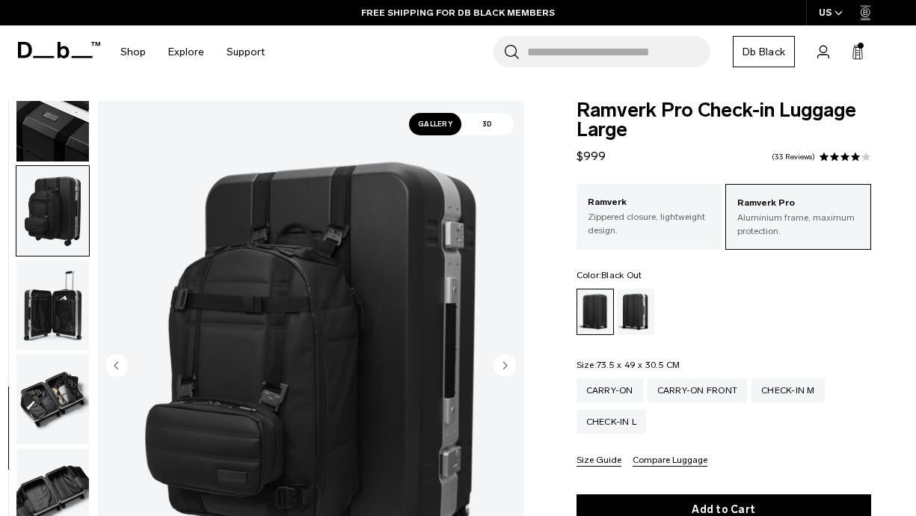
click at [50, 285] on img "button" at bounding box center [52, 305] width 73 height 90
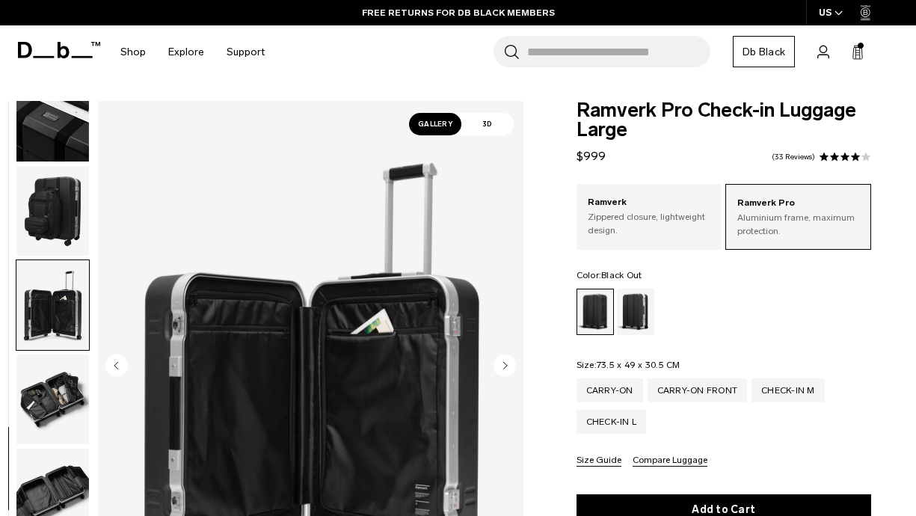
click at [55, 368] on img "button" at bounding box center [52, 399] width 73 height 90
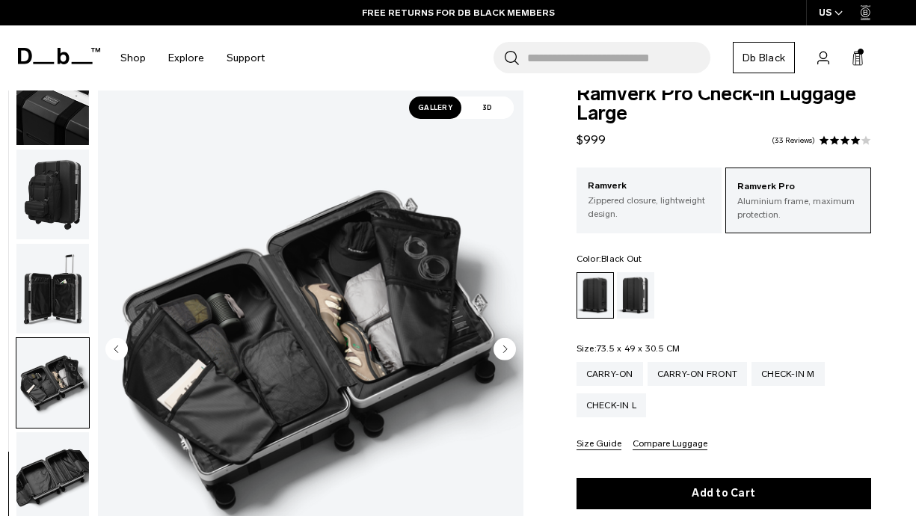
scroll to position [0, 0]
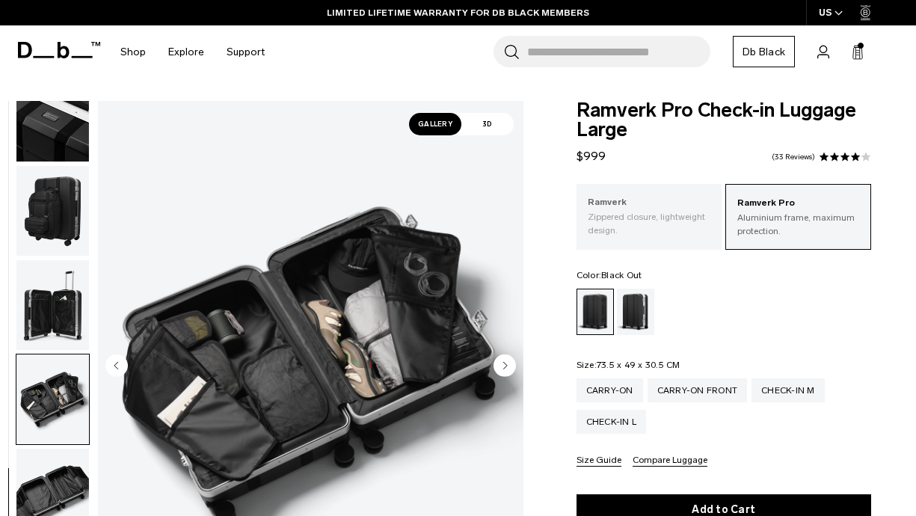
click at [647, 211] on p "Zippered closure, lightweight design." at bounding box center [649, 223] width 123 height 27
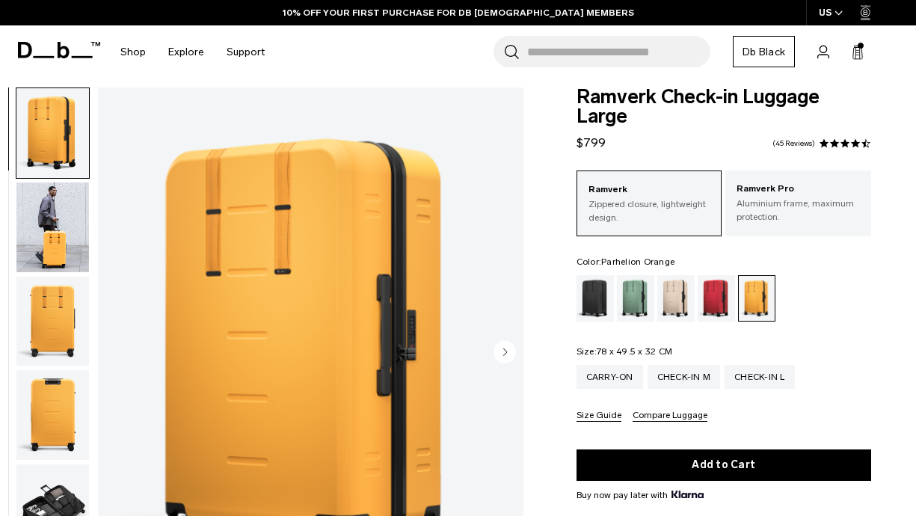
click at [60, 218] on img "button" at bounding box center [52, 227] width 73 height 90
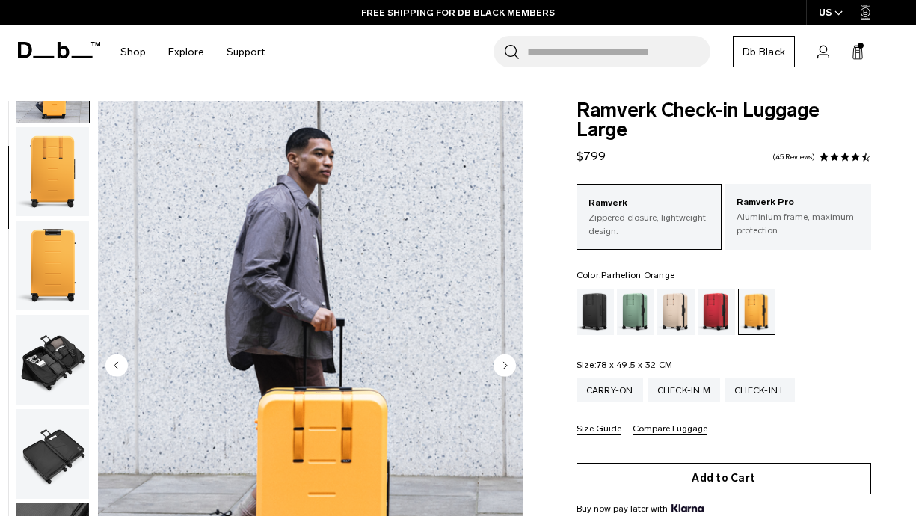
click at [710, 479] on button "Add to Cart" at bounding box center [724, 478] width 295 height 31
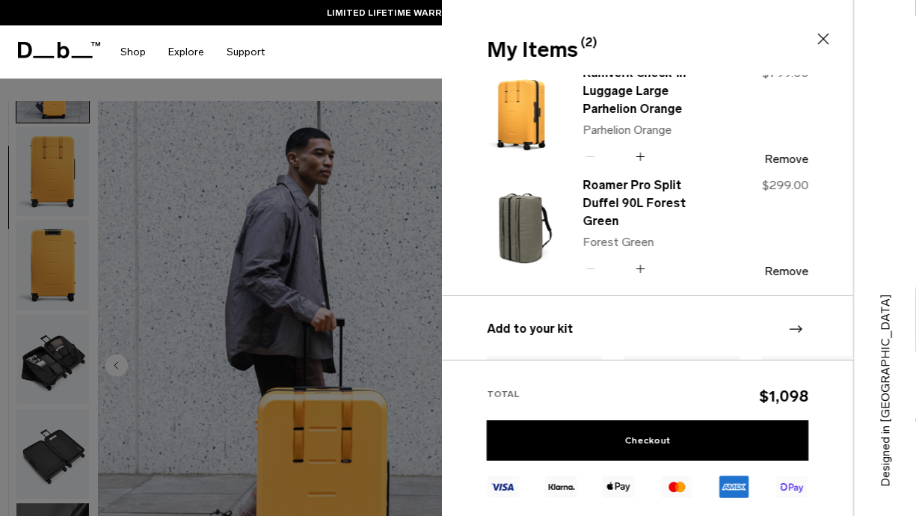
scroll to position [9, 0]
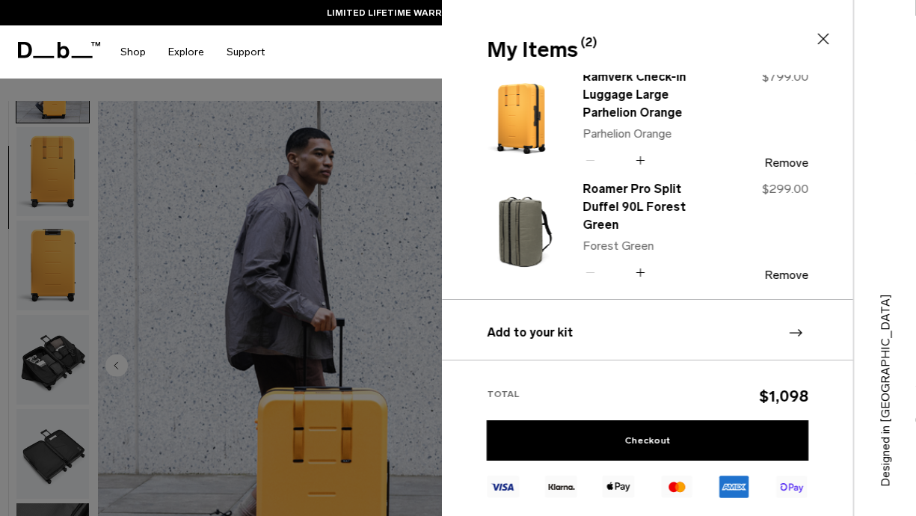
click at [360, 70] on div "Search for Bags, Luggage... Search Close Trending Products All Products Hugger …" at bounding box center [590, 51] width 628 height 53
click at [138, 53] on link "Shop" at bounding box center [132, 51] width 25 height 53
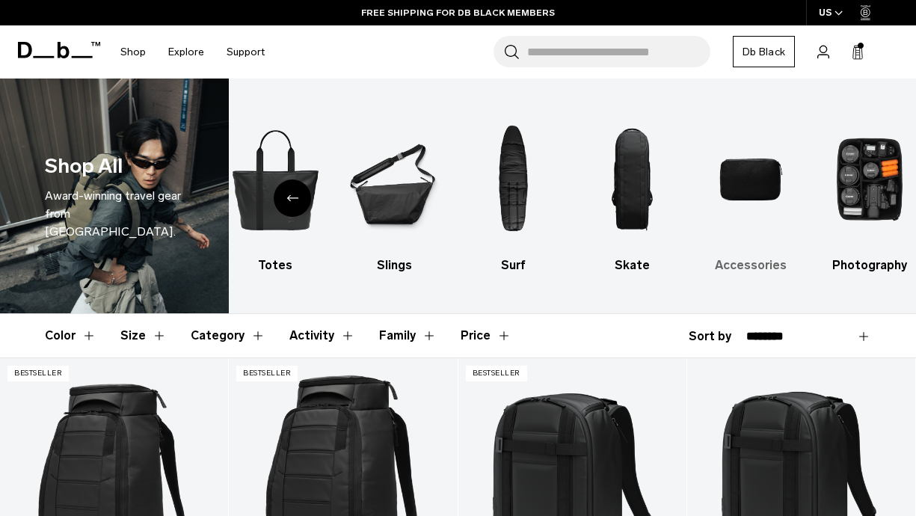
click at [742, 189] on img "9 / 10" at bounding box center [750, 179] width 93 height 139
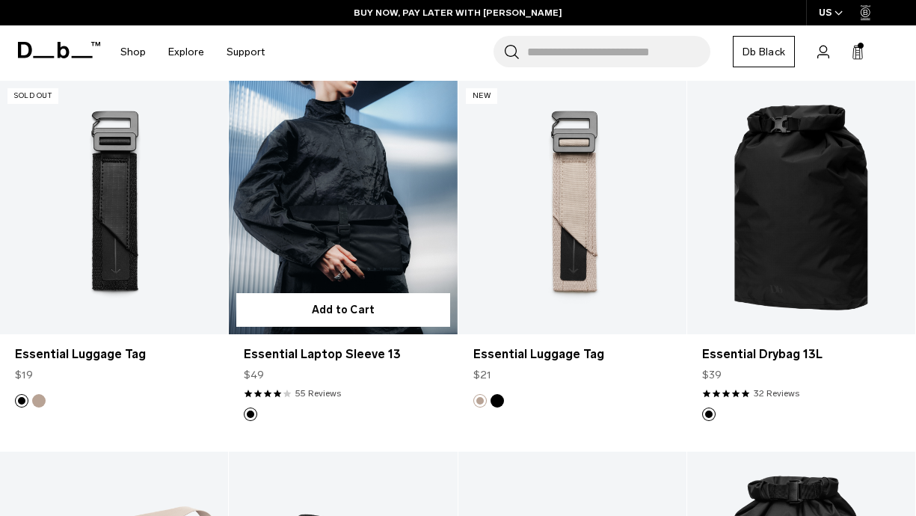
scroll to position [2469, 0]
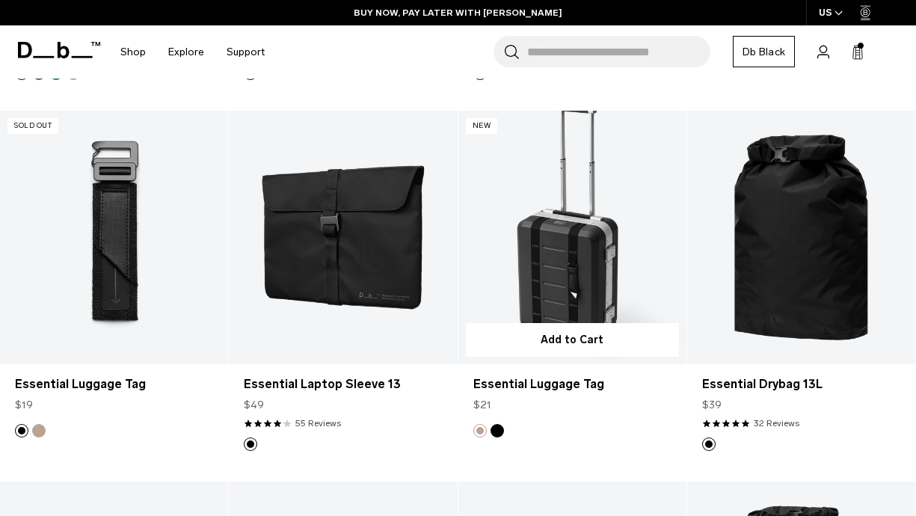
click at [539, 242] on link "Essential Luggage Tag" at bounding box center [572, 238] width 228 height 254
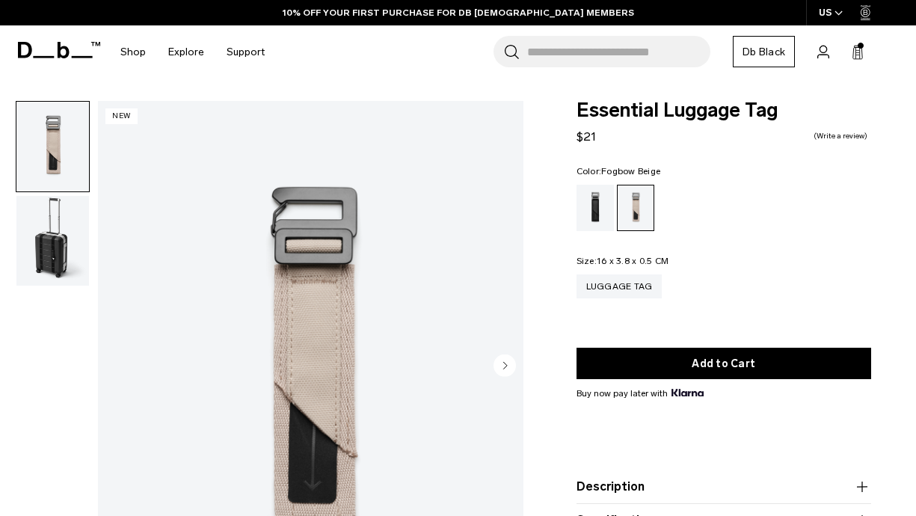
click at [497, 378] on button "Next slide" at bounding box center [505, 366] width 22 height 25
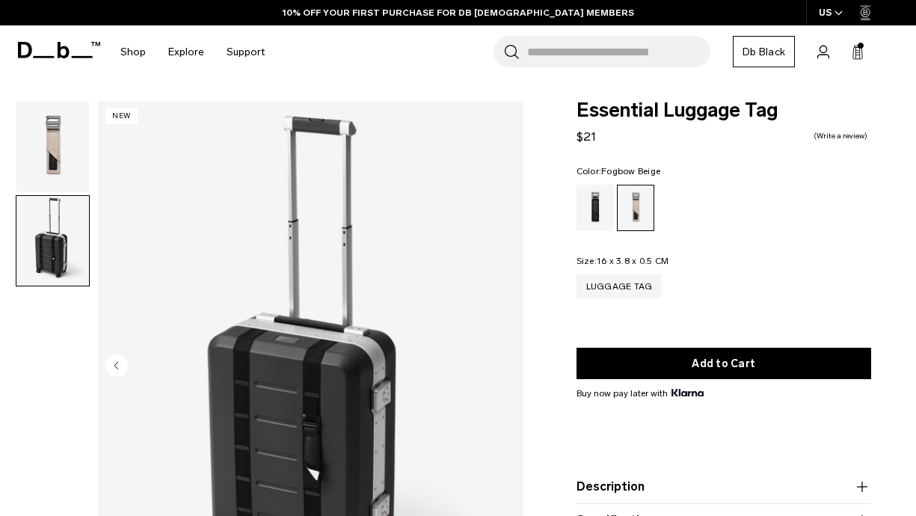
click at [497, 378] on img "2 / 2" at bounding box center [310, 367] width 425 height 532
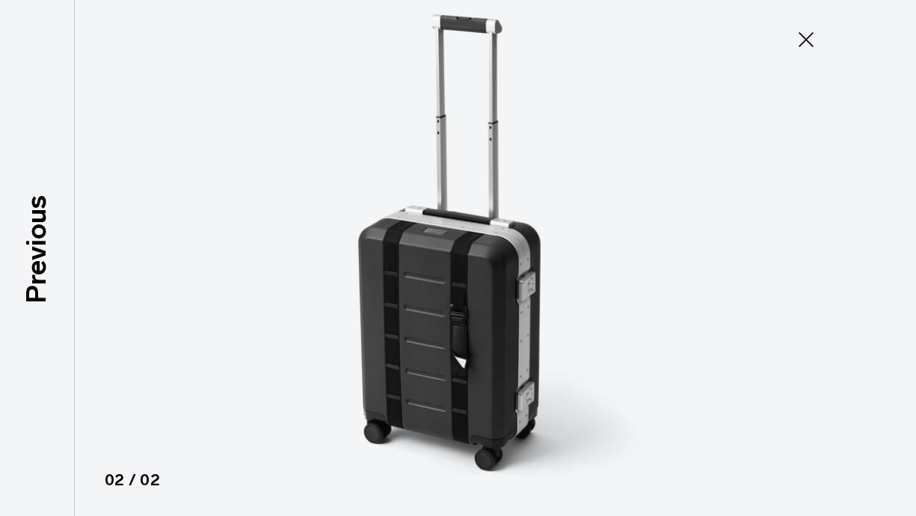
click at [799, 47] on icon at bounding box center [806, 40] width 24 height 24
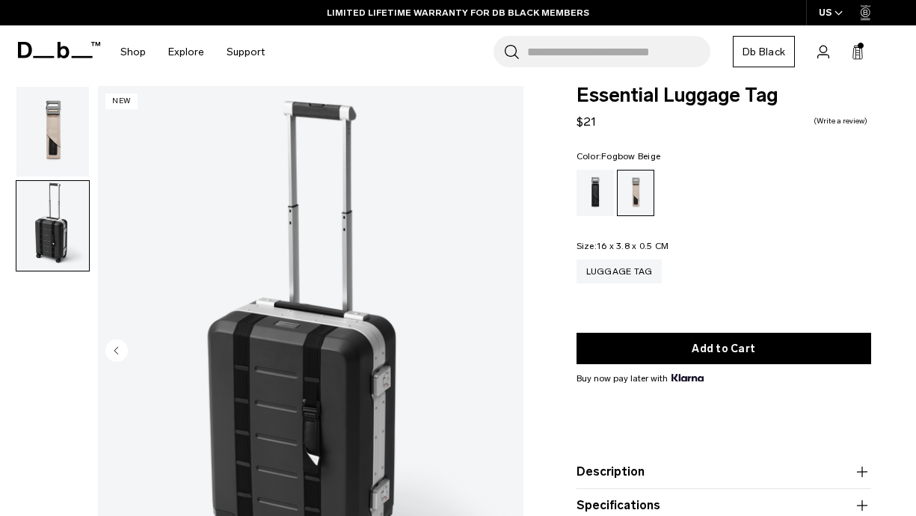
scroll to position [16, 0]
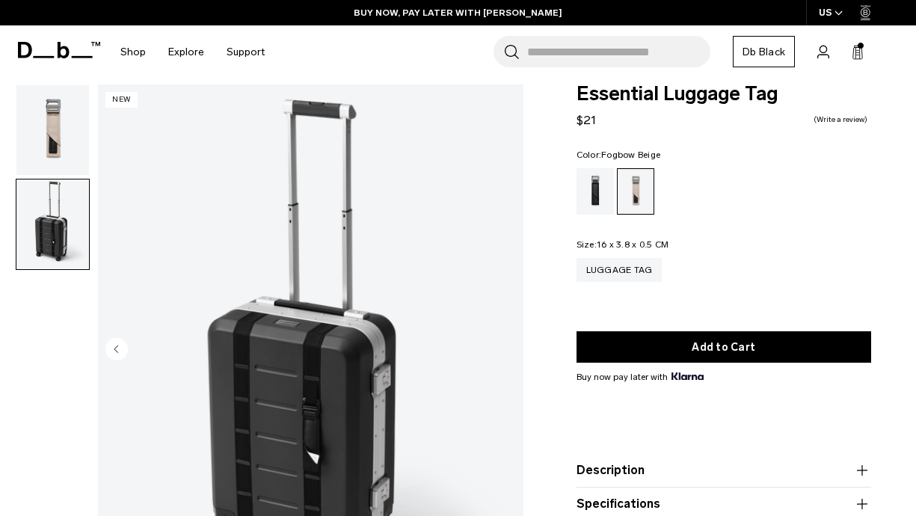
click at [628, 197] on div "Fogbow Beige" at bounding box center [636, 191] width 37 height 45
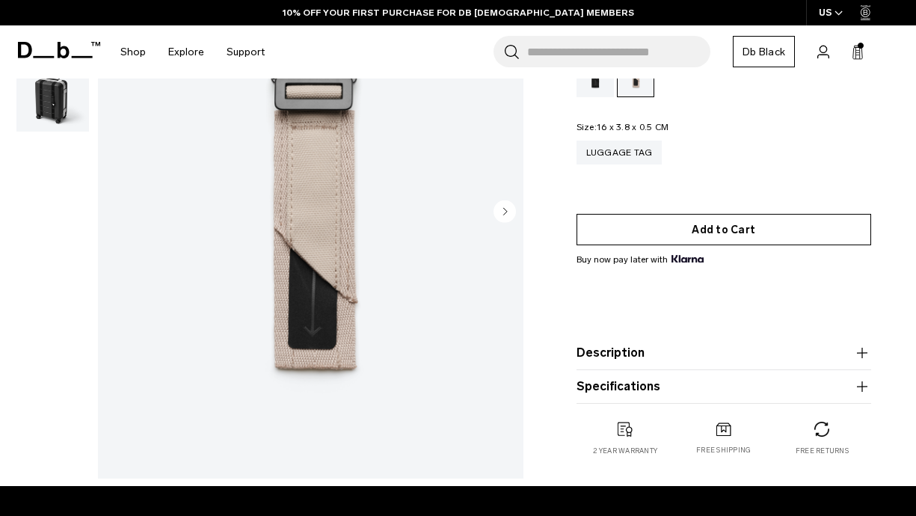
click at [645, 225] on button "Add to Cart" at bounding box center [724, 229] width 295 height 31
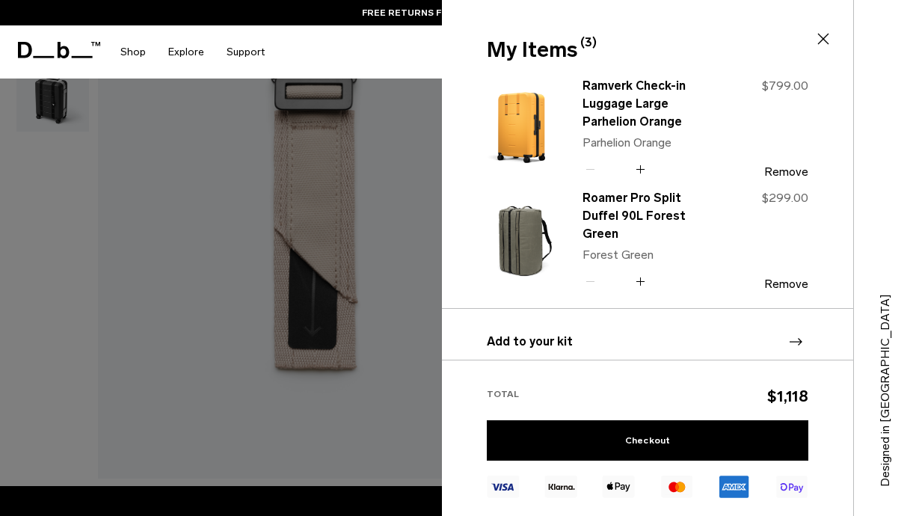
scroll to position [101, 0]
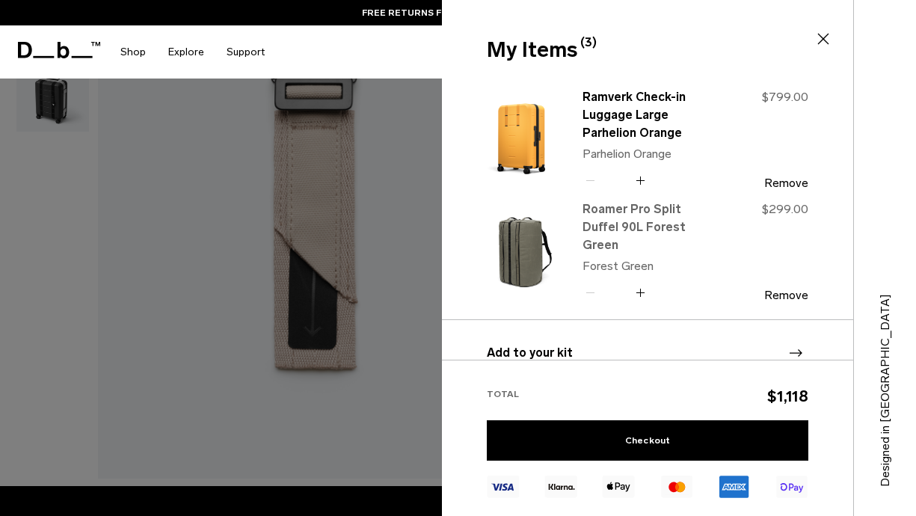
click at [607, 225] on link "Roamer Pro Split Duffel 90L Forest Green" at bounding box center [649, 227] width 132 height 54
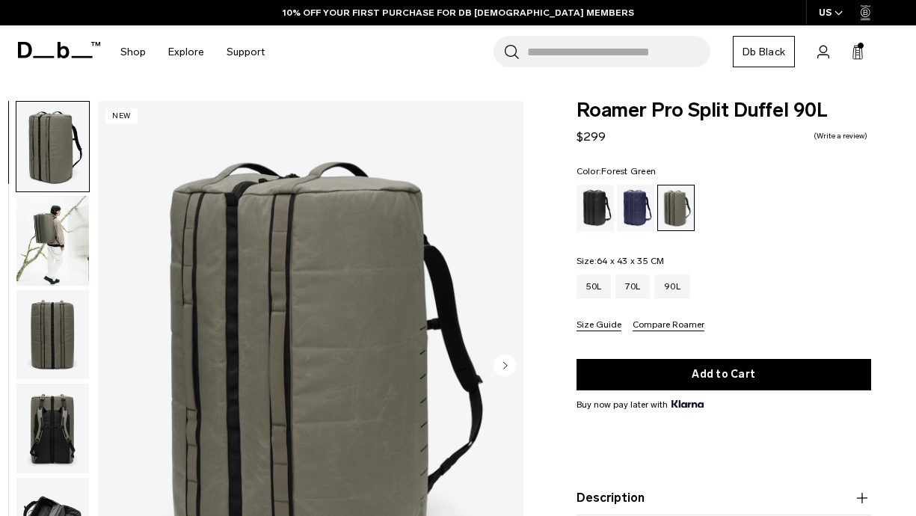
click at [50, 196] on img "button" at bounding box center [52, 241] width 73 height 90
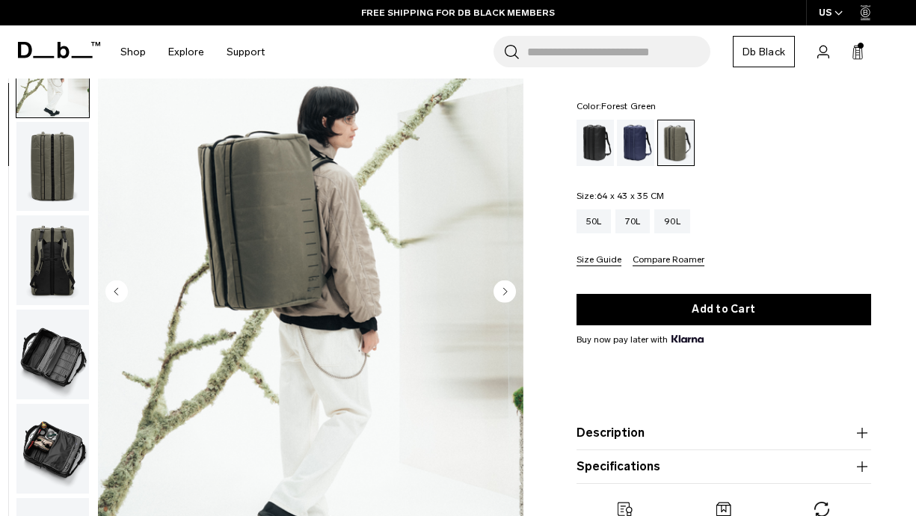
click at [44, 282] on img "button" at bounding box center [52, 260] width 73 height 90
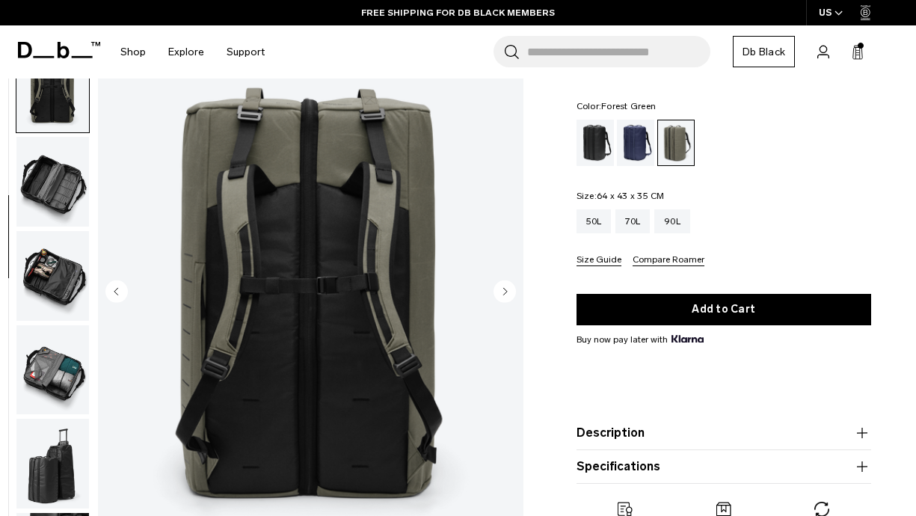
scroll to position [282, 0]
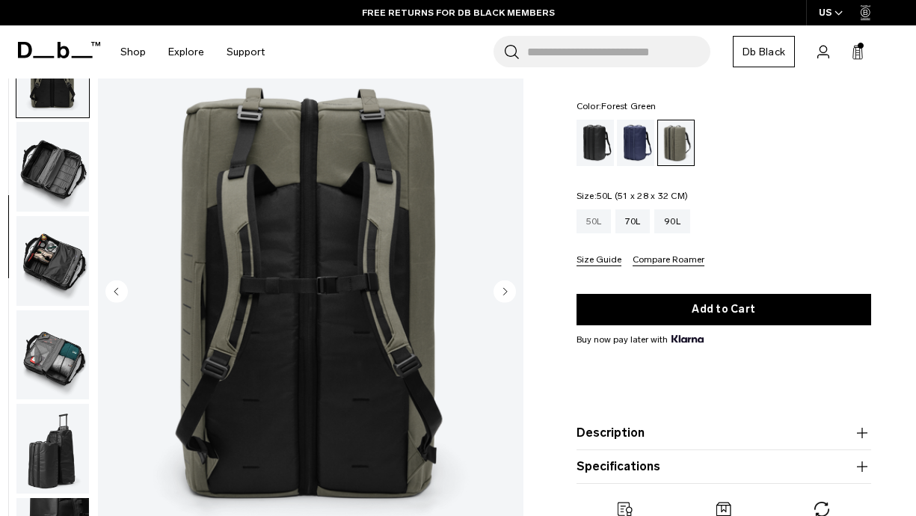
click at [589, 223] on div "50L" at bounding box center [594, 221] width 35 height 24
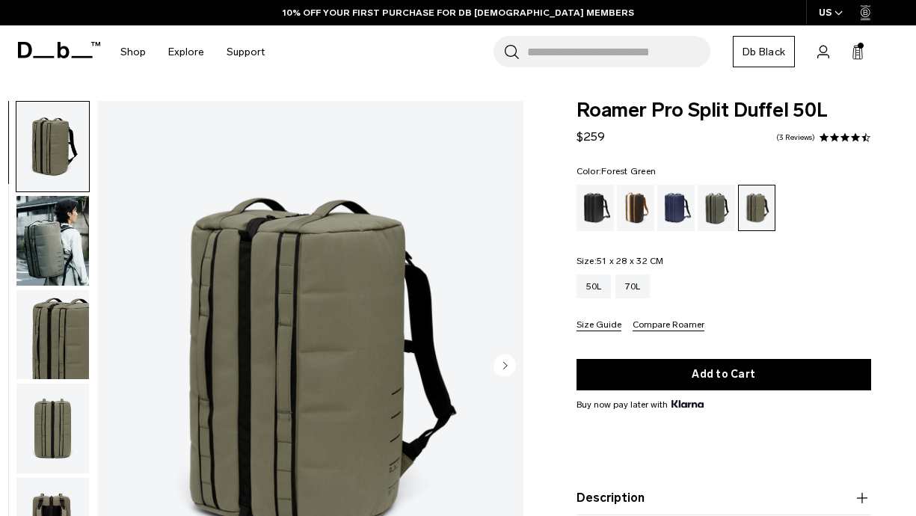
click at [716, 212] on div "Forest Green" at bounding box center [717, 208] width 38 height 46
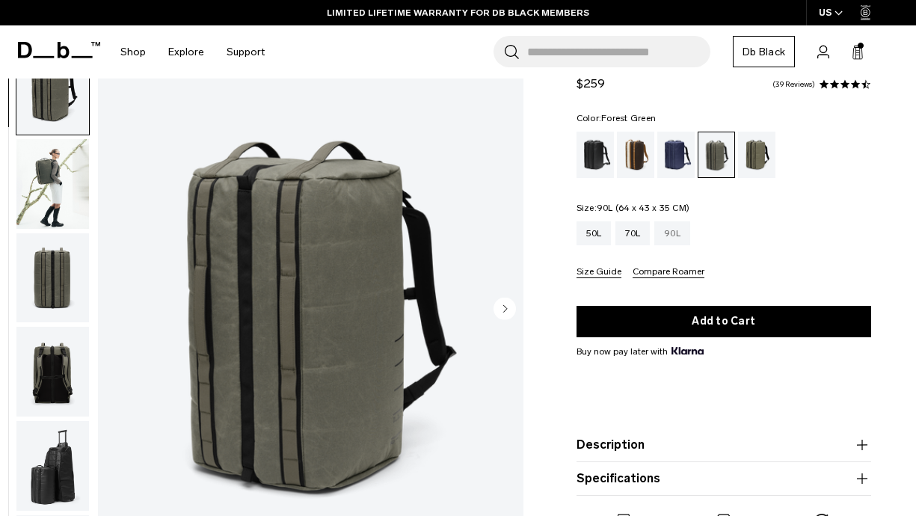
click at [672, 233] on div "90L" at bounding box center [672, 233] width 36 height 24
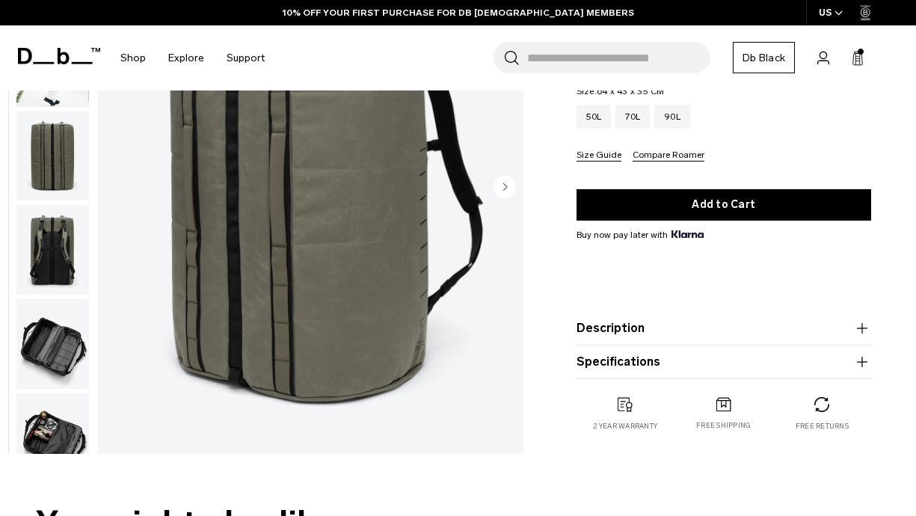
scroll to position [59, 0]
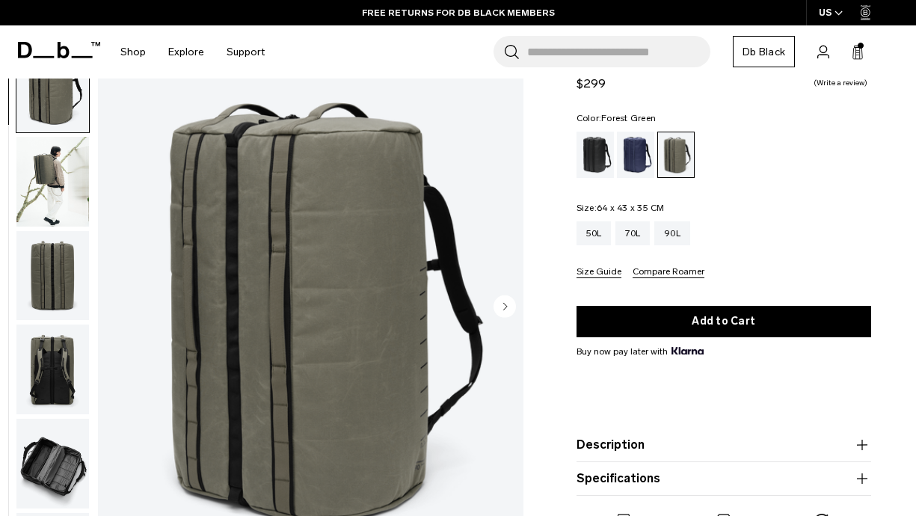
click at [30, 187] on img "button" at bounding box center [52, 182] width 73 height 90
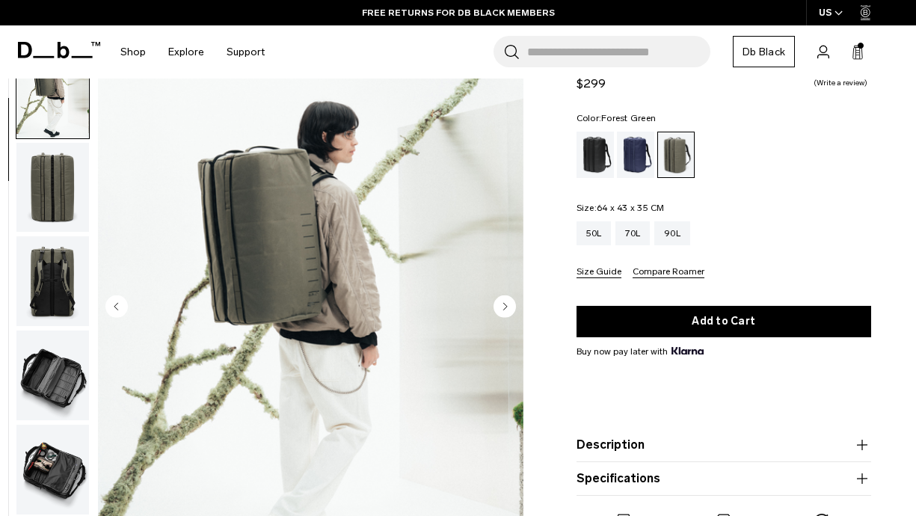
scroll to position [94, 0]
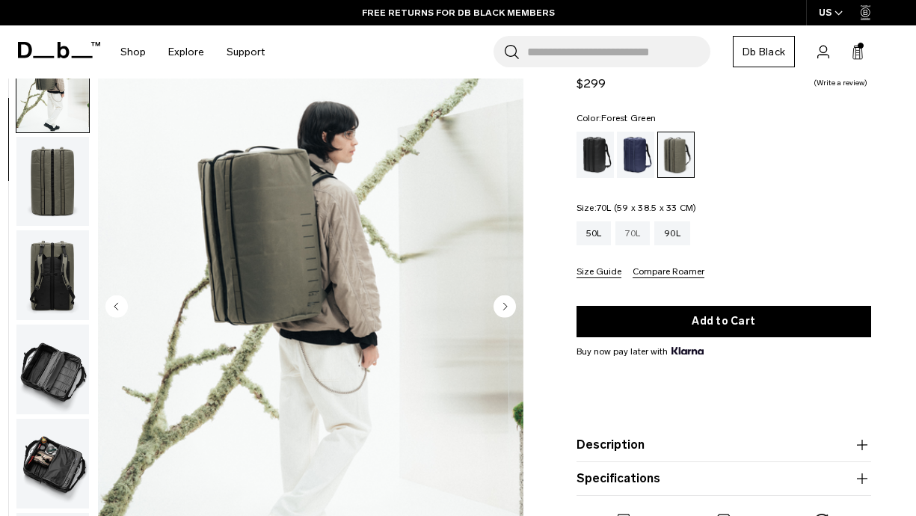
click at [632, 240] on div "70L" at bounding box center [632, 233] width 34 height 24
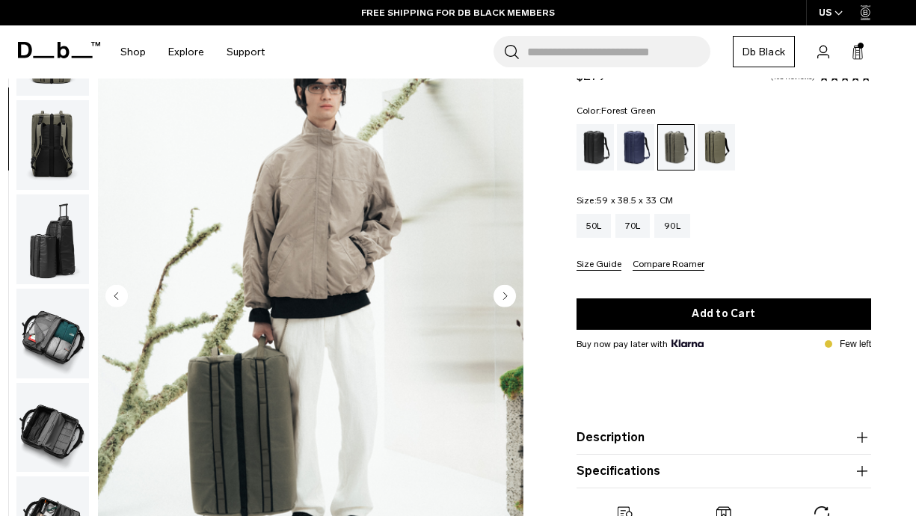
scroll to position [48, 0]
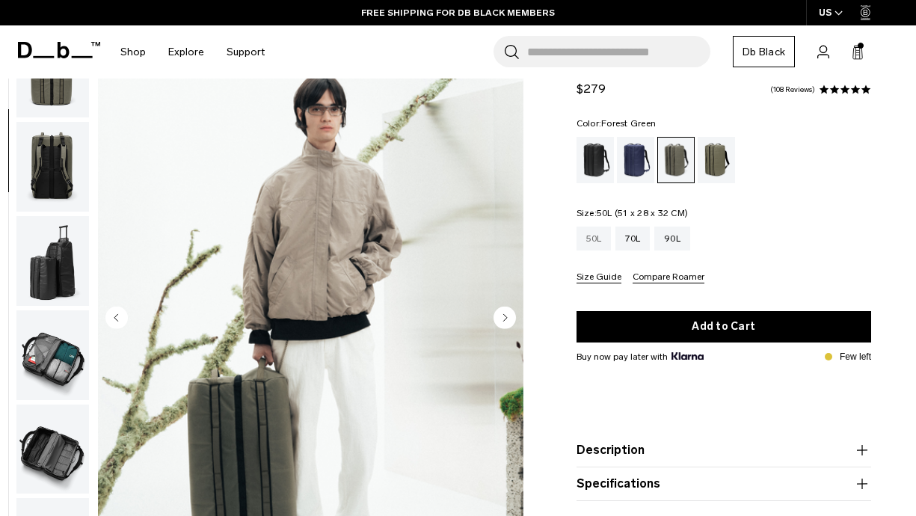
click at [596, 242] on div "50L" at bounding box center [594, 239] width 35 height 24
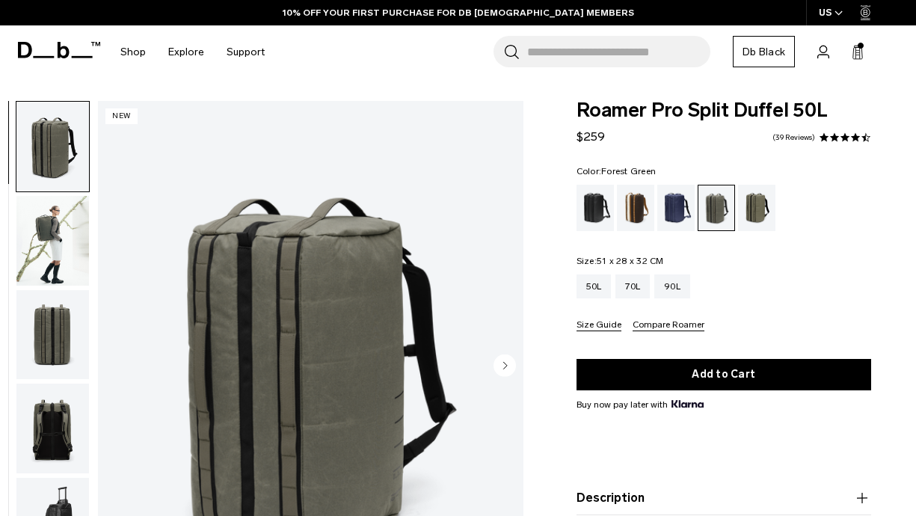
click at [58, 239] on img "button" at bounding box center [52, 241] width 73 height 90
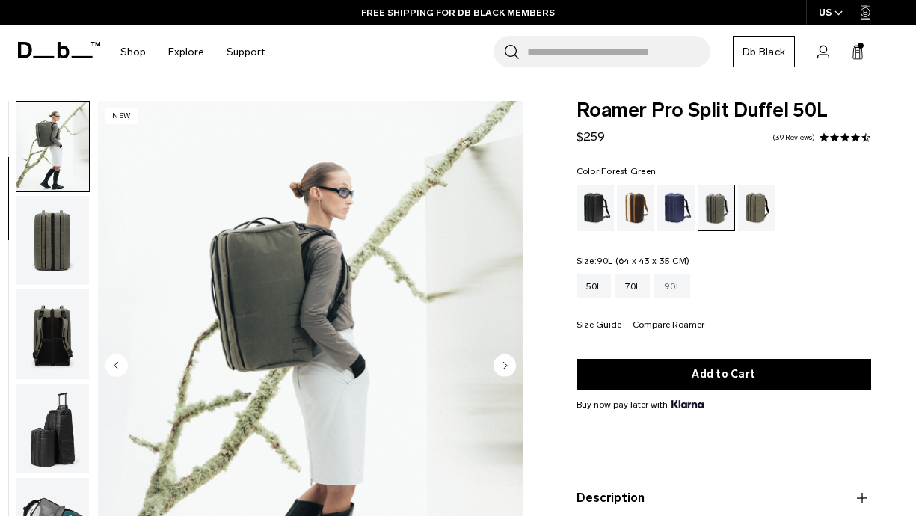
click at [673, 293] on div "90L" at bounding box center [672, 286] width 36 height 24
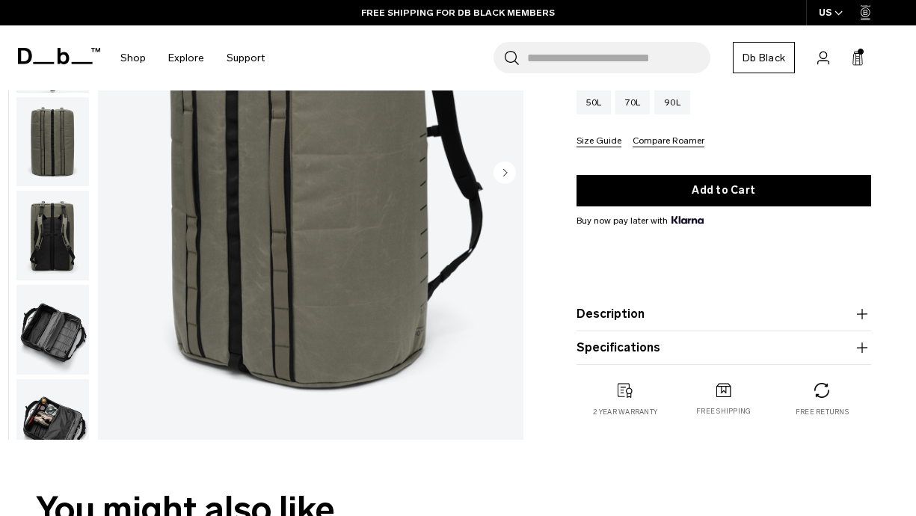
scroll to position [203, 0]
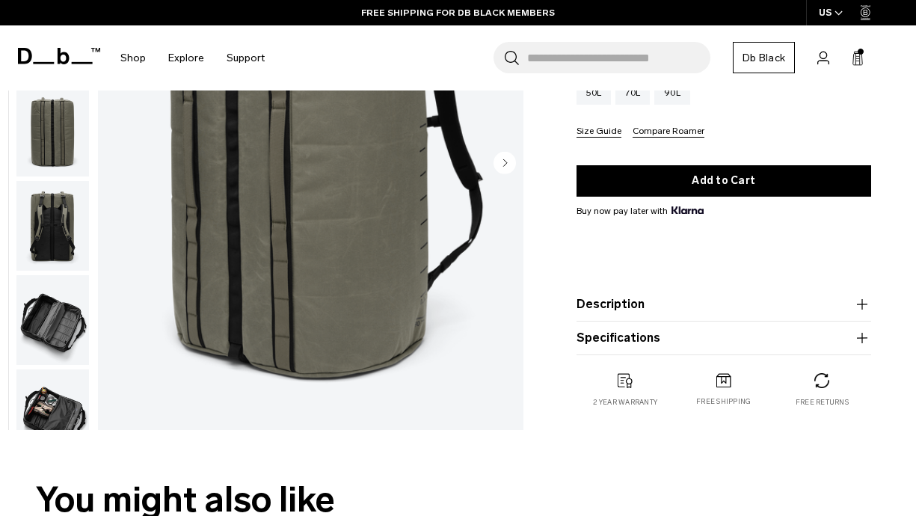
click at [70, 349] on img "button" at bounding box center [52, 320] width 73 height 90
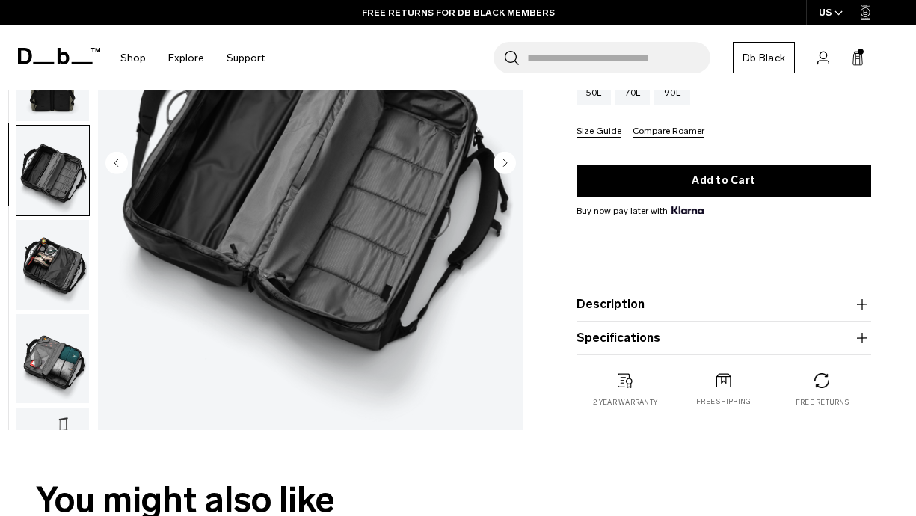
click at [61, 342] on img "button" at bounding box center [52, 359] width 73 height 90
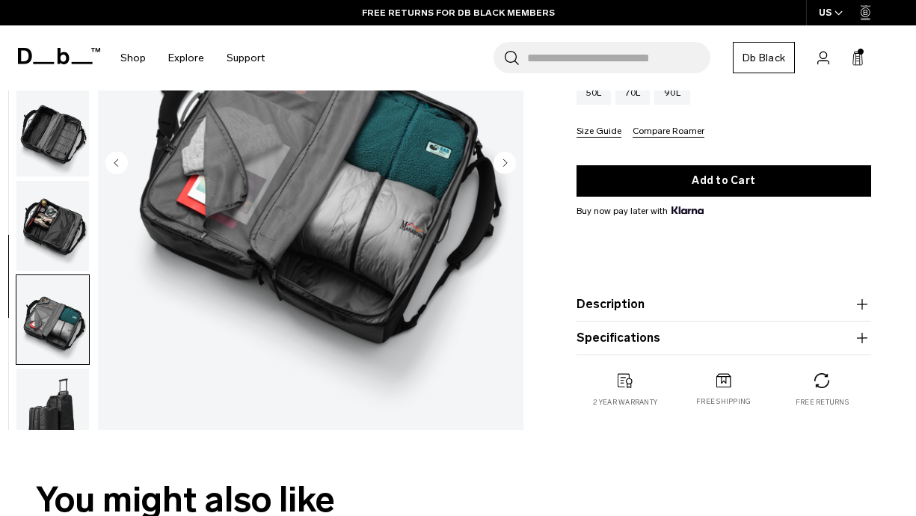
scroll to position [186, 0]
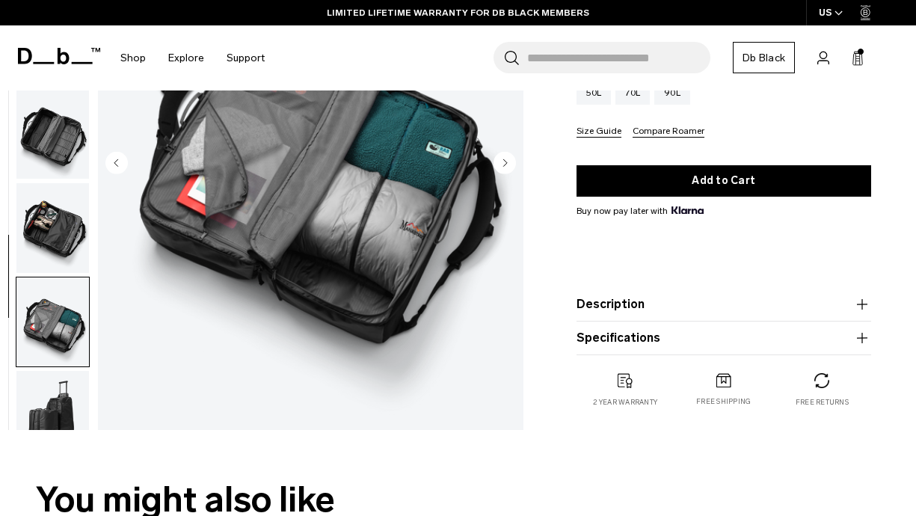
click at [58, 241] on img "button" at bounding box center [52, 228] width 73 height 90
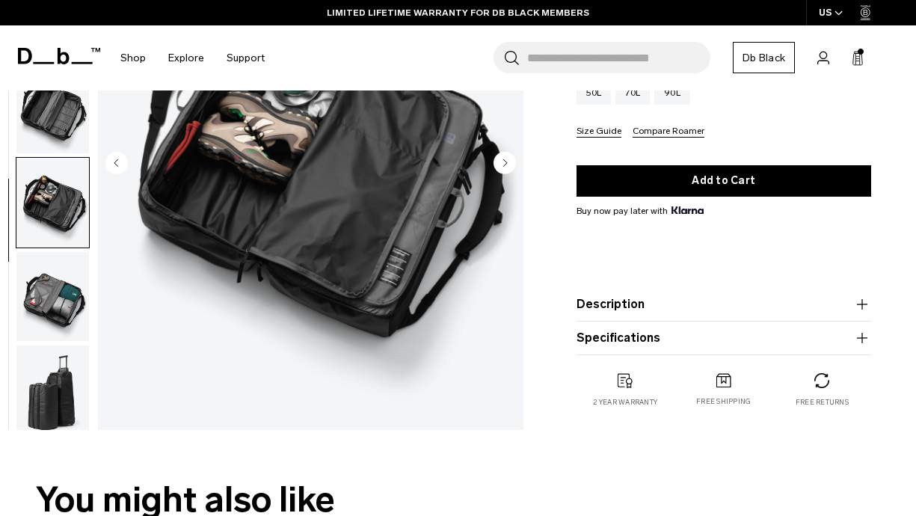
scroll to position [188, 0]
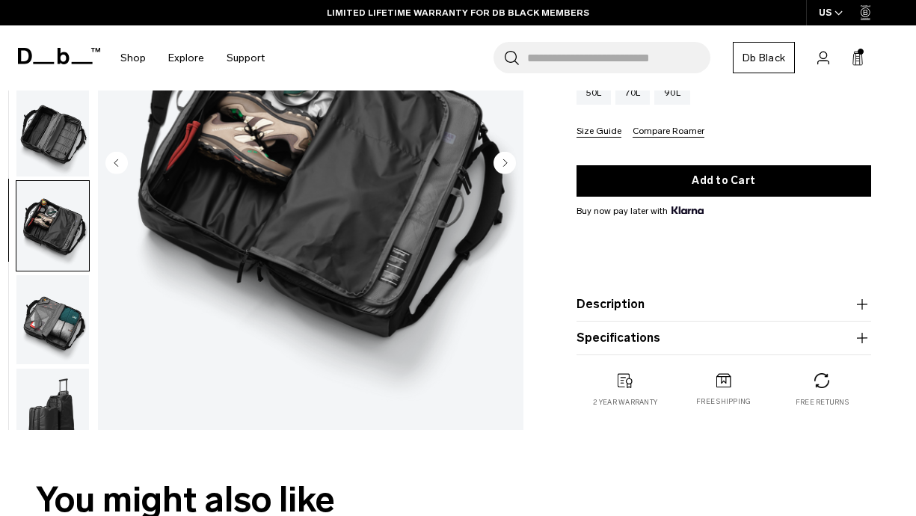
click at [60, 176] on button "button" at bounding box center [53, 131] width 74 height 91
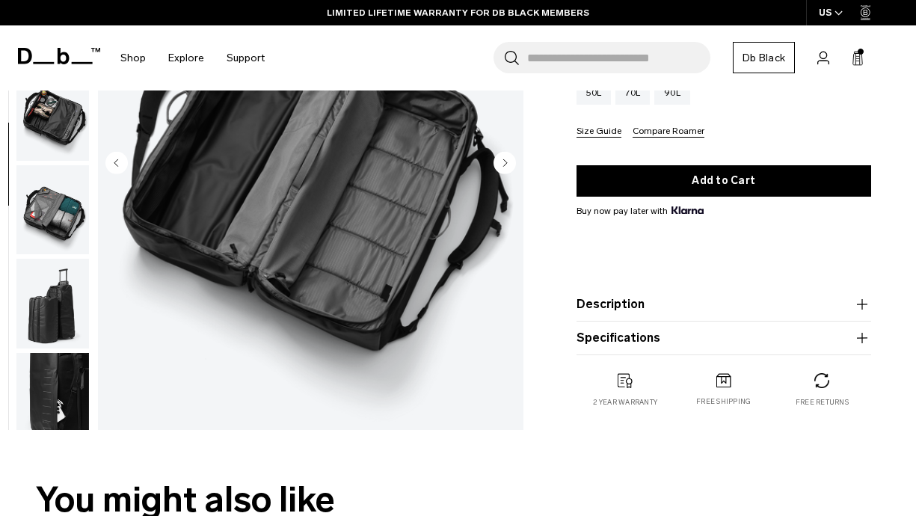
scroll to position [312, 0]
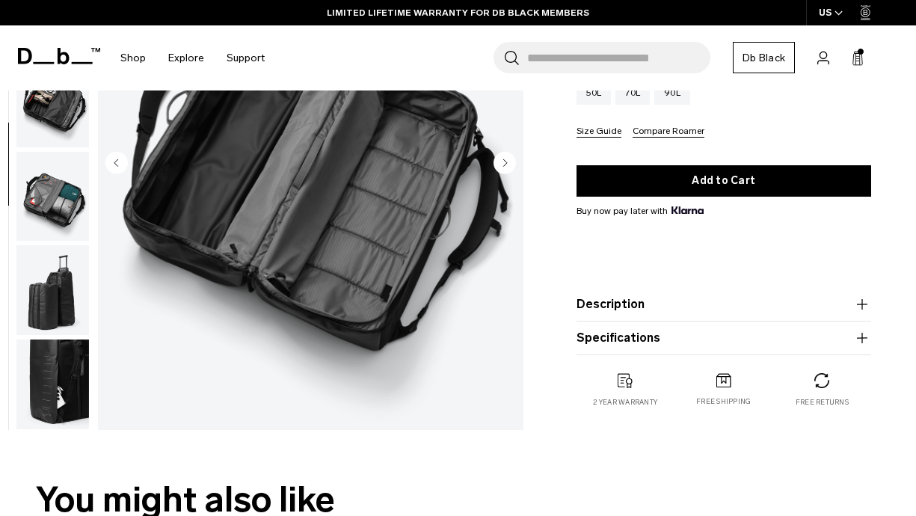
click at [60, 307] on img "button" at bounding box center [52, 290] width 73 height 90
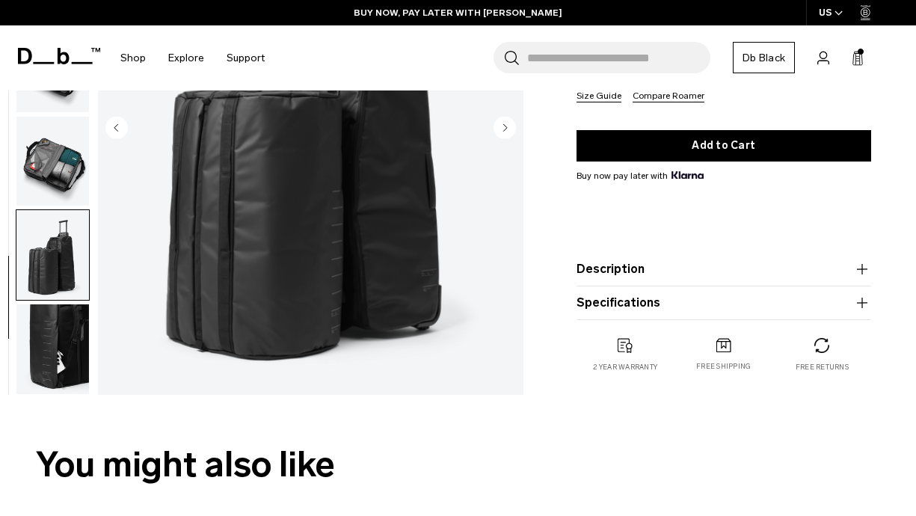
scroll to position [244, 0]
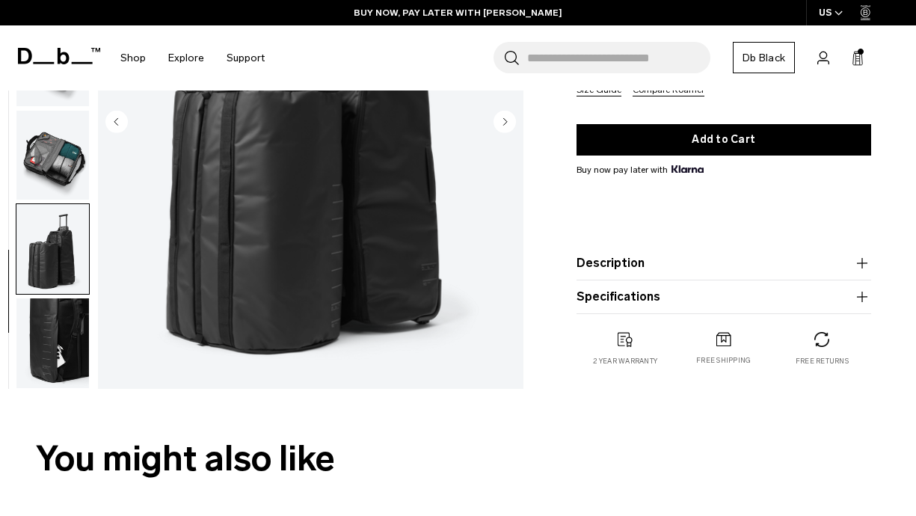
click at [73, 339] on img "button" at bounding box center [52, 343] width 73 height 90
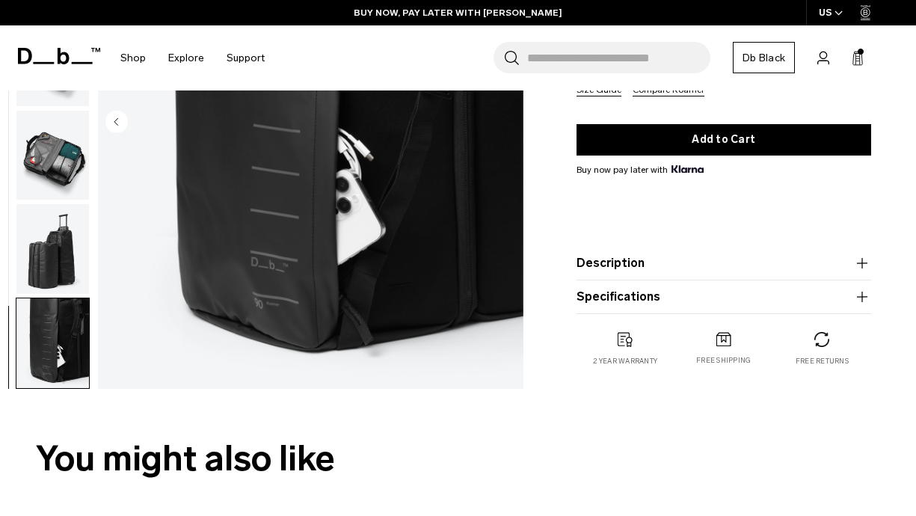
click at [67, 257] on img "button" at bounding box center [52, 249] width 73 height 90
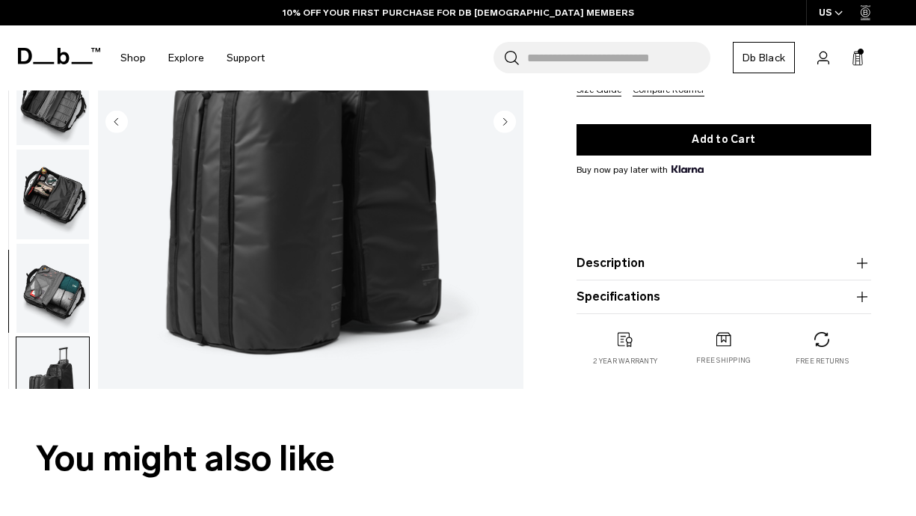
click at [67, 257] on img "button" at bounding box center [52, 289] width 73 height 90
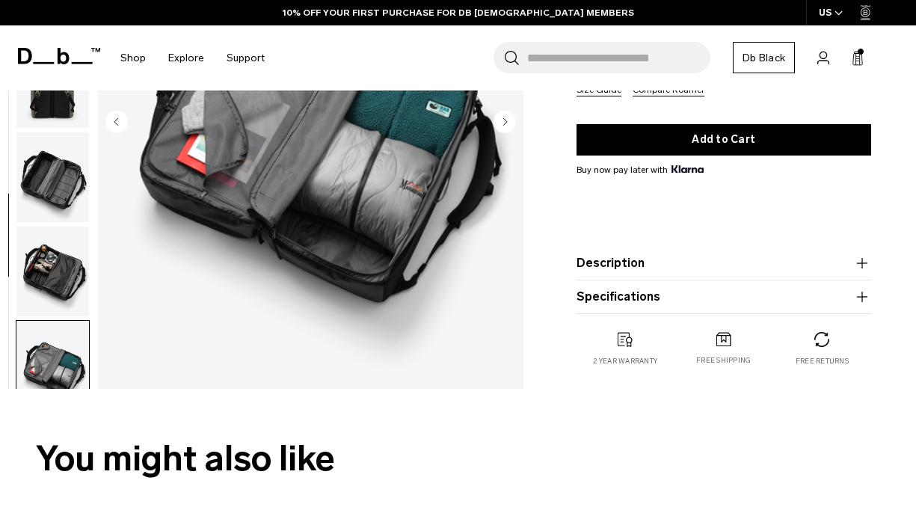
click at [65, 265] on img "button" at bounding box center [52, 272] width 73 height 90
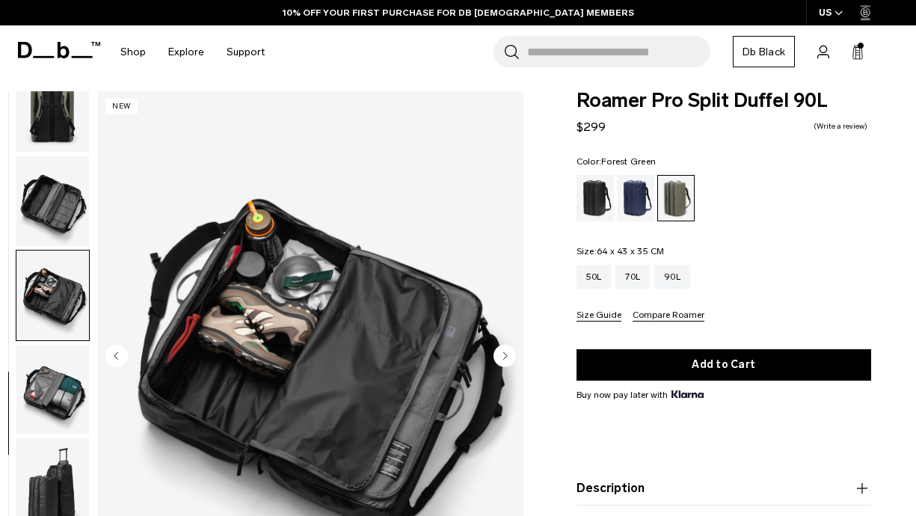
scroll to position [0, 0]
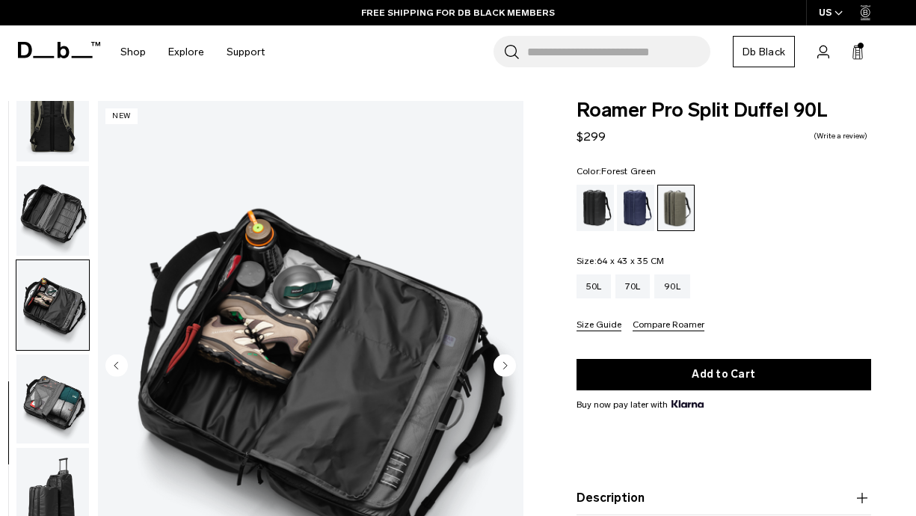
click at [56, 222] on img "button" at bounding box center [52, 211] width 73 height 90
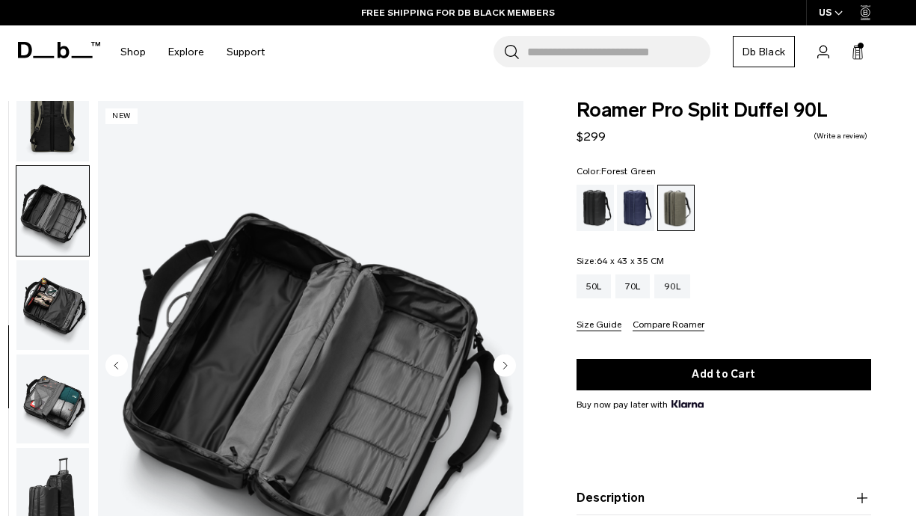
click at [64, 153] on img "button" at bounding box center [52, 117] width 73 height 90
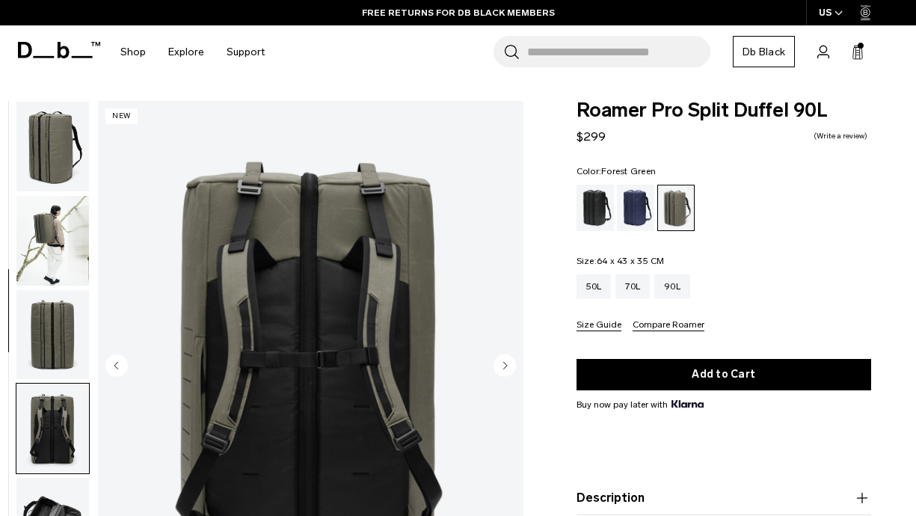
click at [65, 161] on img "button" at bounding box center [52, 147] width 73 height 90
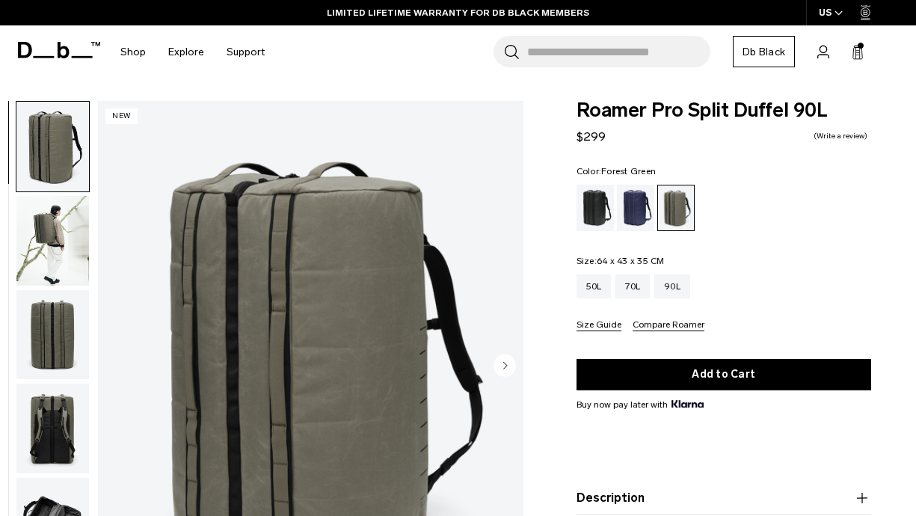
click at [54, 268] on img "button" at bounding box center [52, 241] width 73 height 90
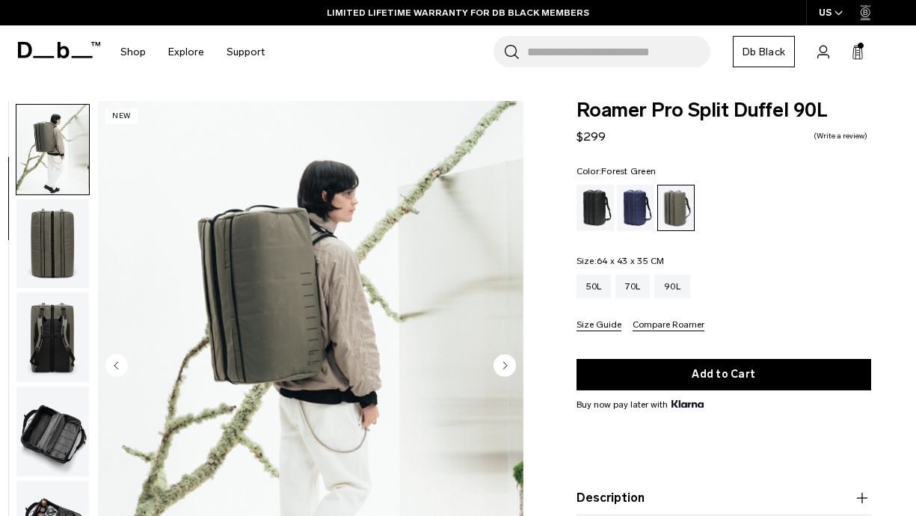
scroll to position [94, 0]
